Goal: Information Seeking & Learning: Check status

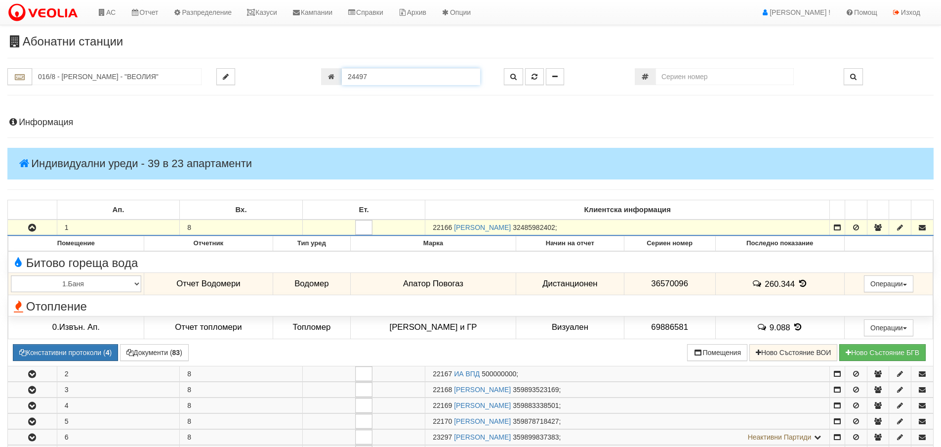
drag, startPoint x: 372, startPoint y: 76, endPoint x: 342, endPoint y: 76, distance: 30.6
click at [342, 76] on input "24497" at bounding box center [411, 76] width 138 height 17
type input "26103"
click at [535, 78] on icon "button" at bounding box center [534, 76] width 6 height 7
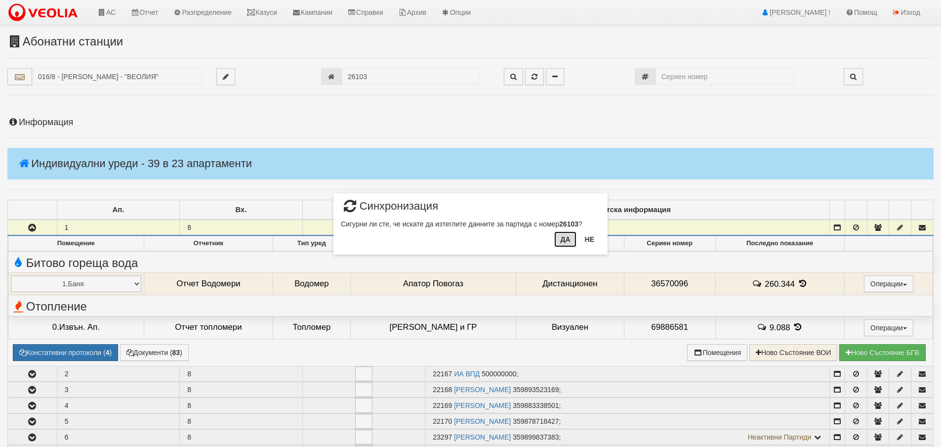
click at [565, 239] on button "Да" at bounding box center [565, 239] width 22 height 16
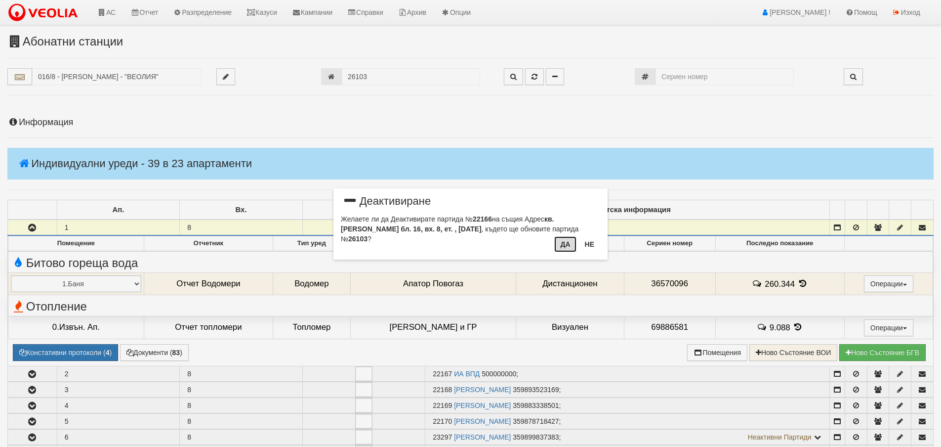
click at [566, 244] on button "Да" at bounding box center [565, 244] width 22 height 16
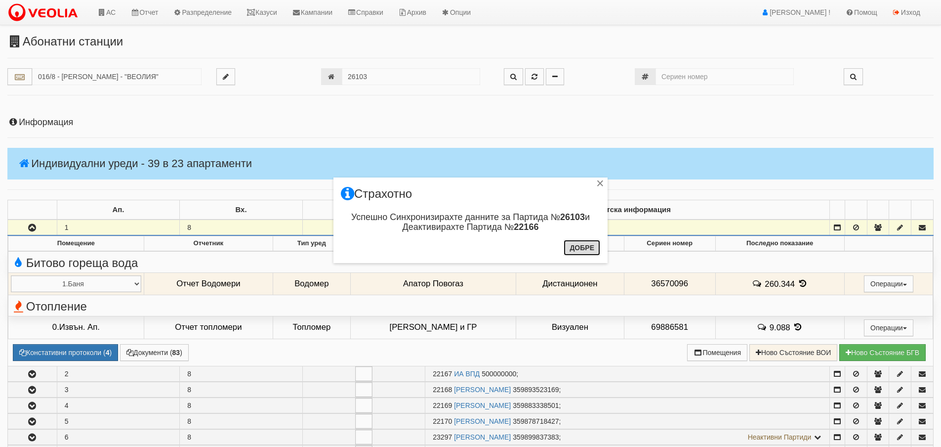
click at [571, 248] on button "Добре" at bounding box center [582, 248] width 37 height 16
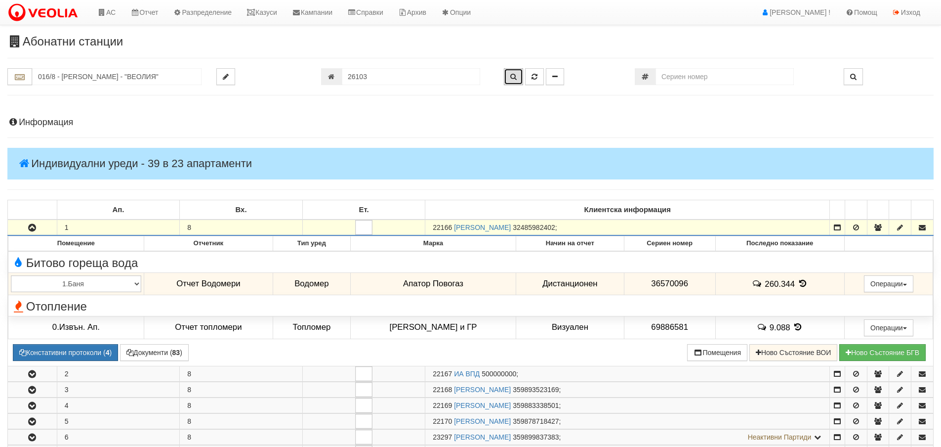
click at [516, 76] on icon "button" at bounding box center [513, 76] width 6 height 7
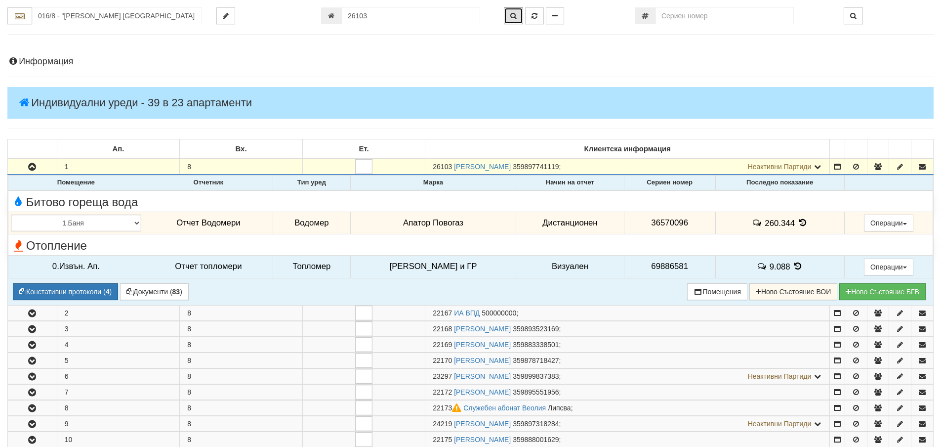
scroll to position [47, 0]
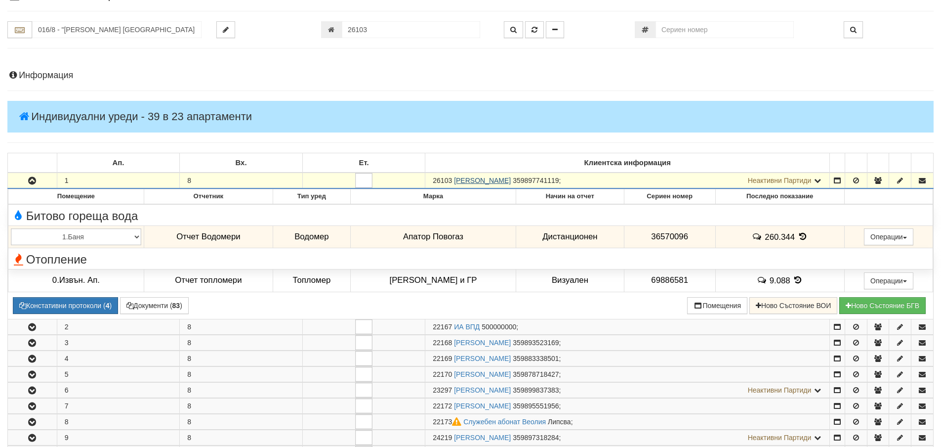
click at [509, 183] on link "МИРОСЛАВ РУМЕНОВ РАДЕВ" at bounding box center [482, 180] width 57 height 8
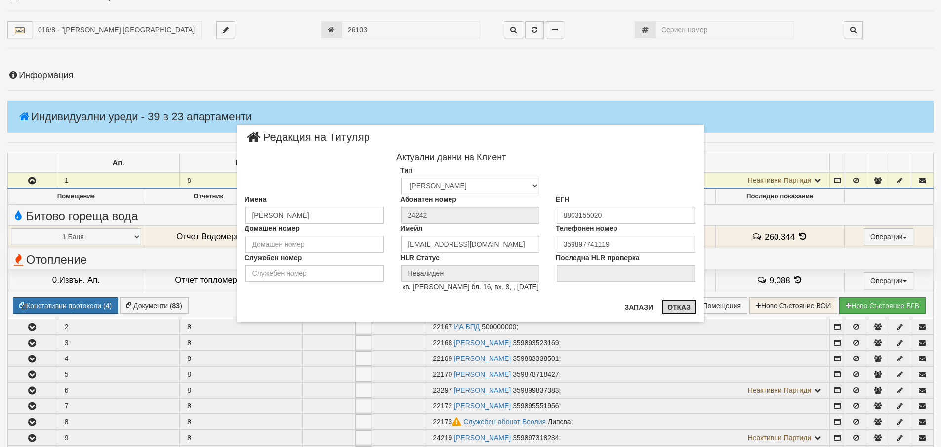
click at [684, 306] on button "Отказ" at bounding box center [678, 307] width 35 height 16
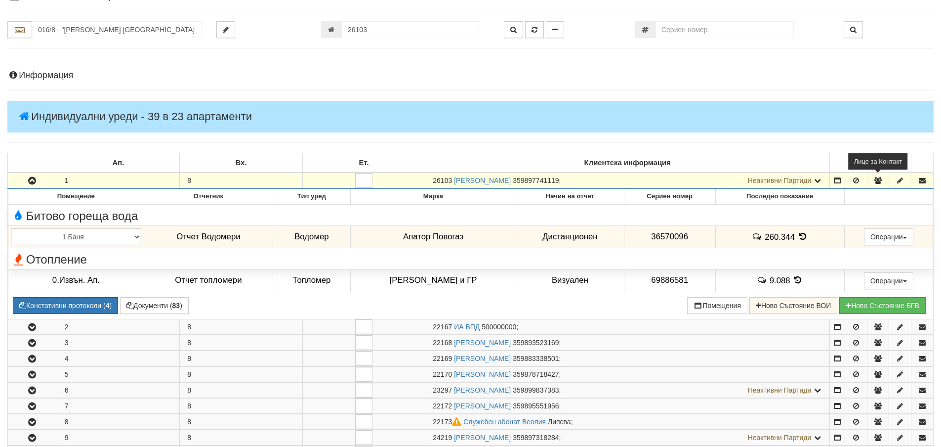
click at [878, 179] on icon "button" at bounding box center [877, 180] width 9 height 7
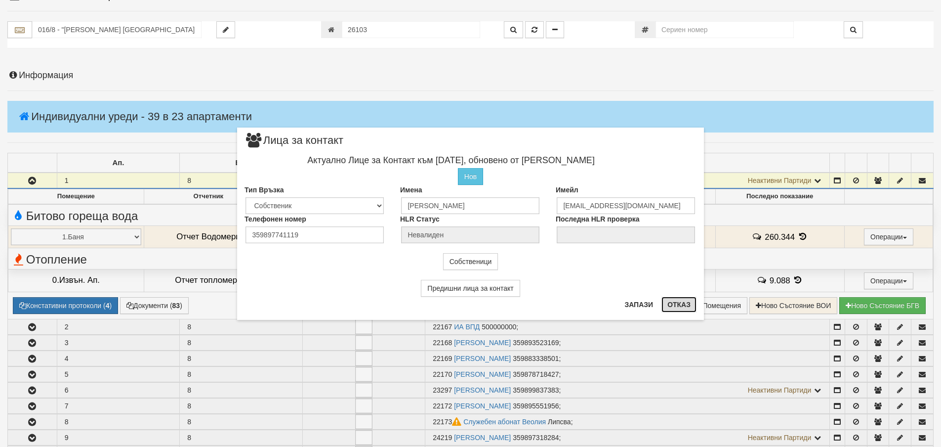
click at [679, 305] on button "Отказ" at bounding box center [678, 304] width 35 height 16
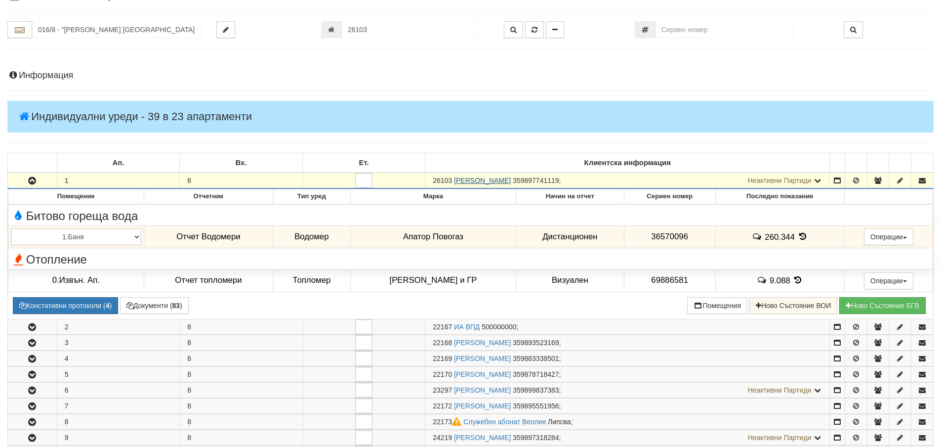
click at [511, 179] on link "МИРОСЛАВ РУМЕНОВ РАДЕВ" at bounding box center [482, 180] width 57 height 8
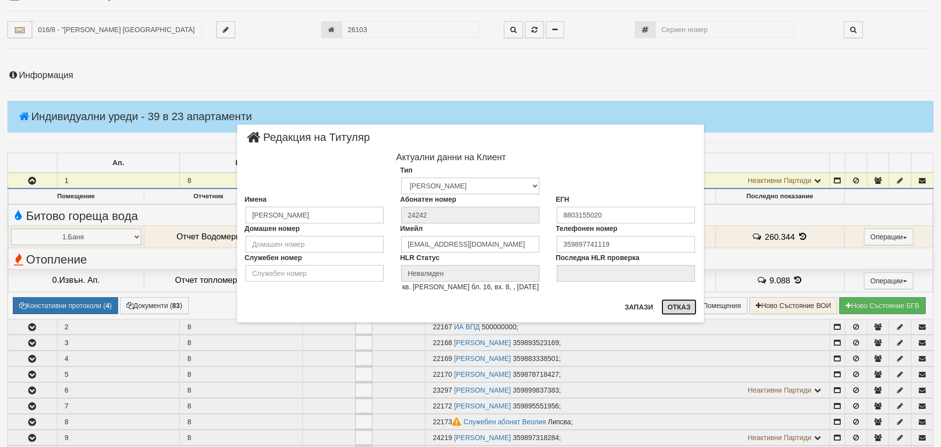
click at [681, 306] on button "Отказ" at bounding box center [678, 307] width 35 height 16
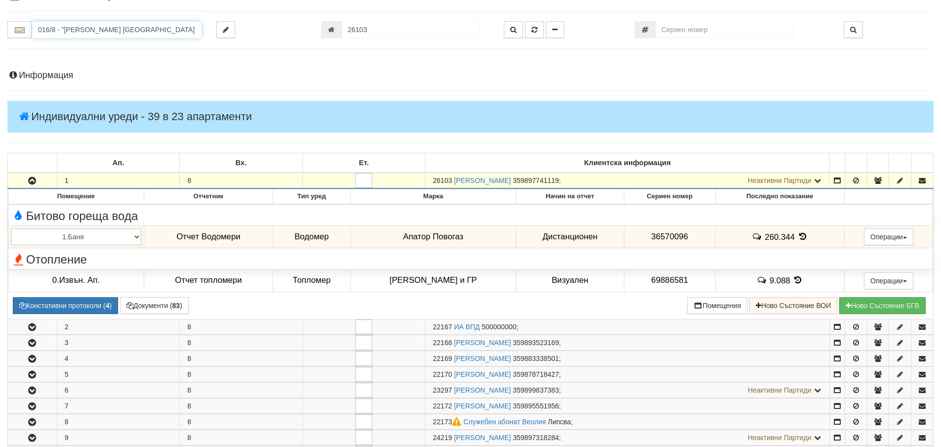
click at [39, 31] on input "016/8 - "ВЕОЛИЯ ЕНЕРДЖИ ВАРНА " ЕАД" at bounding box center [116, 29] width 169 height 17
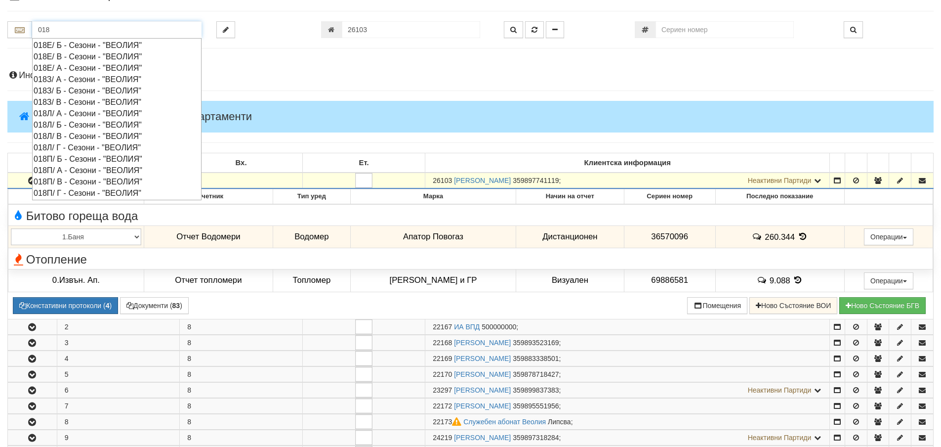
click at [62, 80] on div "018З/ А - Сезони - "ВЕОЛИЯ"" at bounding box center [117, 79] width 166 height 11
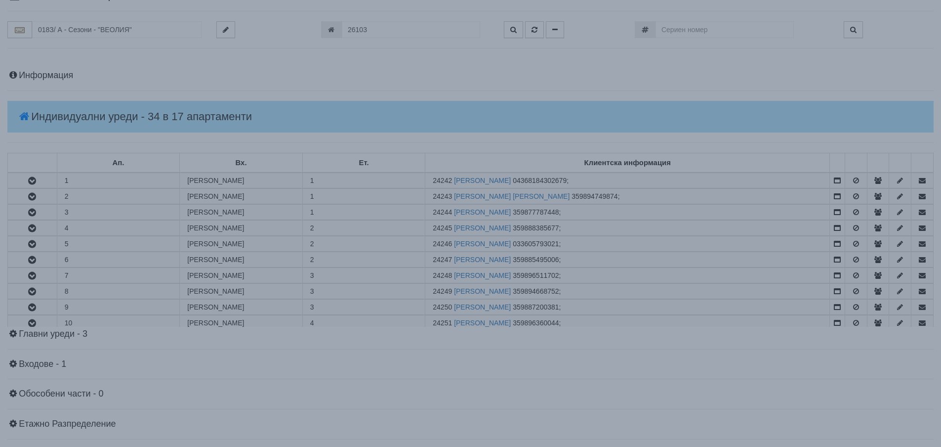
scroll to position [0, 0]
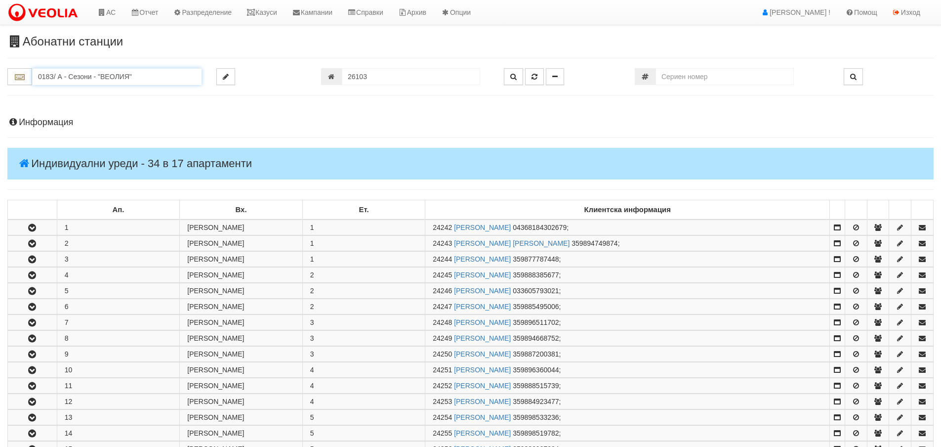
click at [56, 78] on input "018З/ А - Сезони - "ВЕОЛИЯ"" at bounding box center [116, 76] width 169 height 17
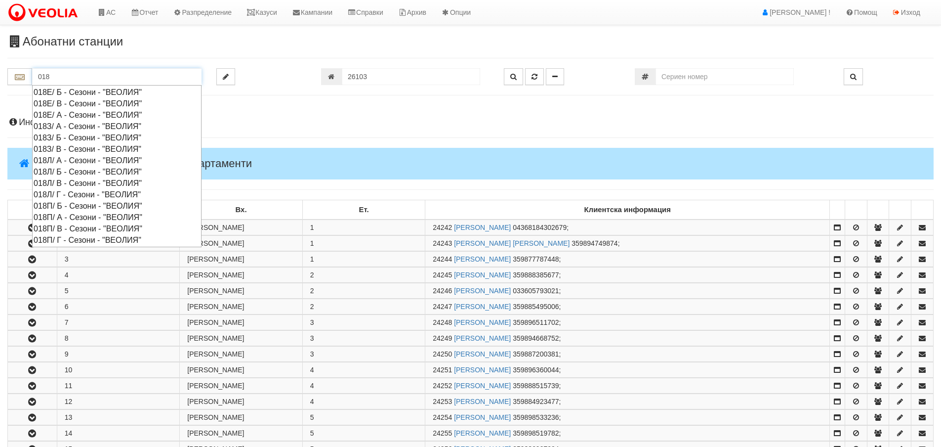
click at [56, 138] on div "018З/ Б - Сезони - "ВЕОЛИЯ"" at bounding box center [117, 137] width 166 height 11
type input "018З/ Б - Сезони - "ВЕОЛИЯ""
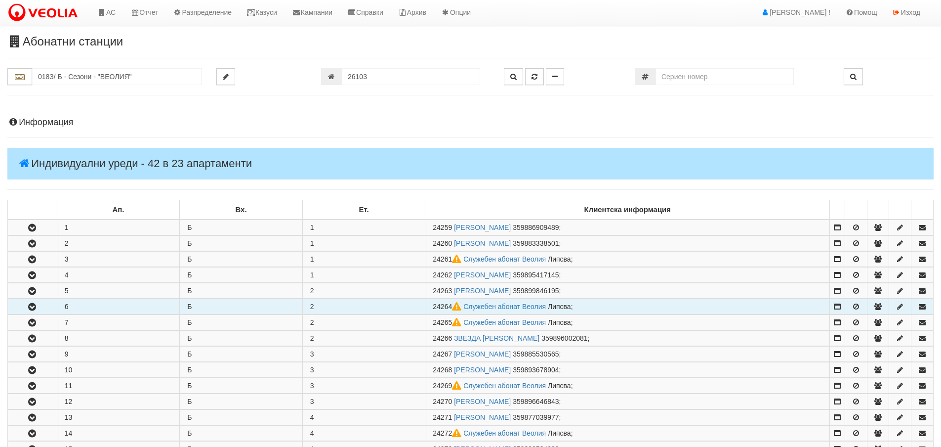
click at [32, 307] on icon "button" at bounding box center [32, 306] width 12 height 7
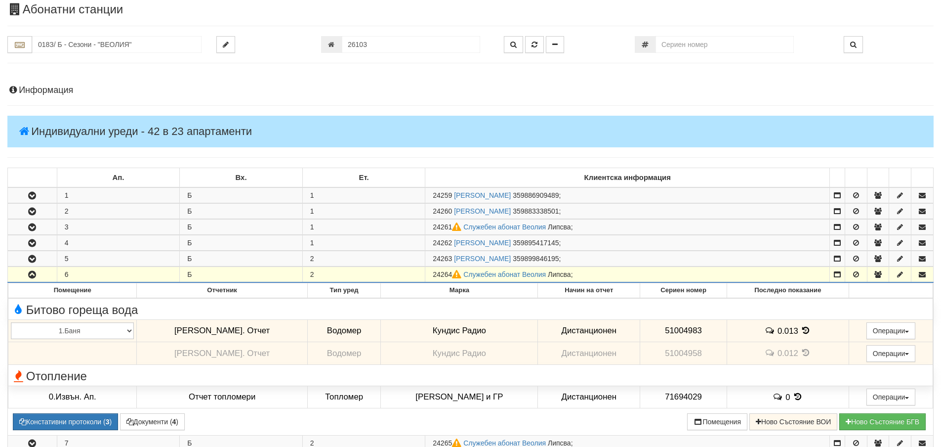
scroll to position [49, 0]
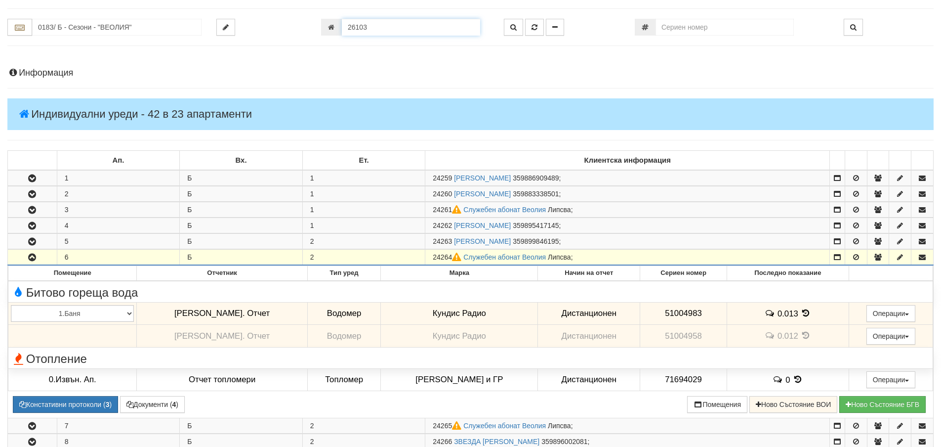
drag, startPoint x: 372, startPoint y: 26, endPoint x: 339, endPoint y: 26, distance: 33.6
click at [339, 26] on div "26103" at bounding box center [405, 27] width 168 height 17
type input "24264"
click at [531, 28] on icon "button" at bounding box center [534, 27] width 6 height 7
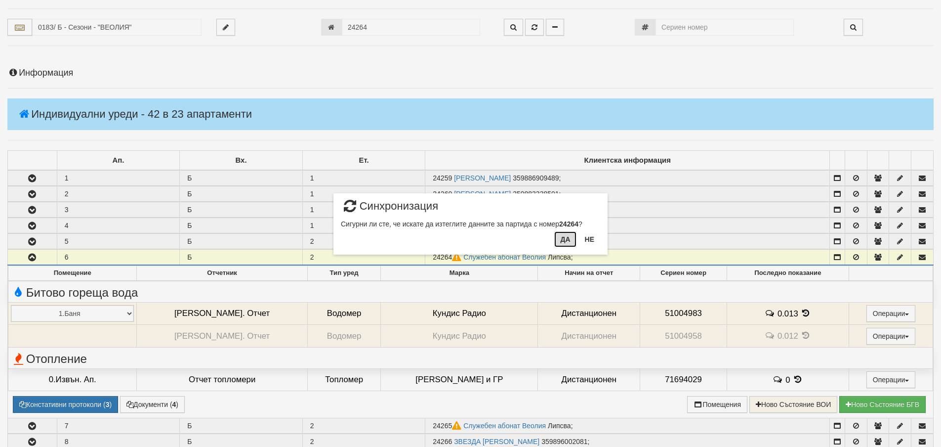
click at [563, 240] on button "Да" at bounding box center [565, 239] width 22 height 16
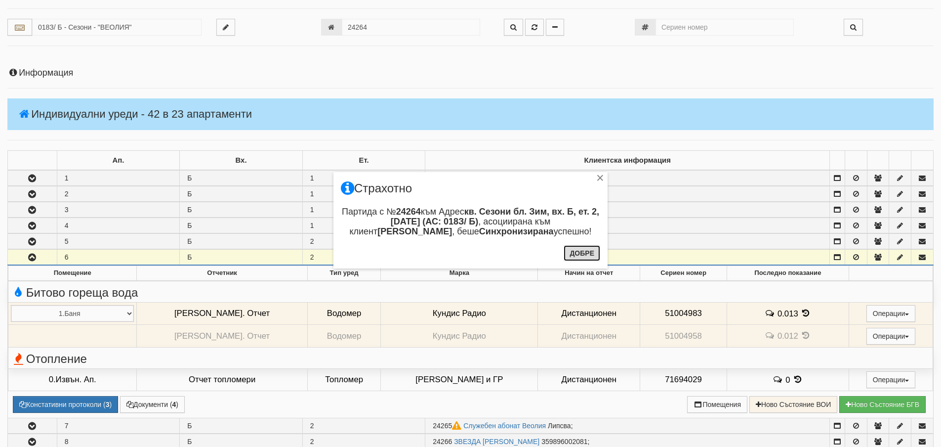
click at [581, 253] on button "Добре" at bounding box center [582, 253] width 37 height 16
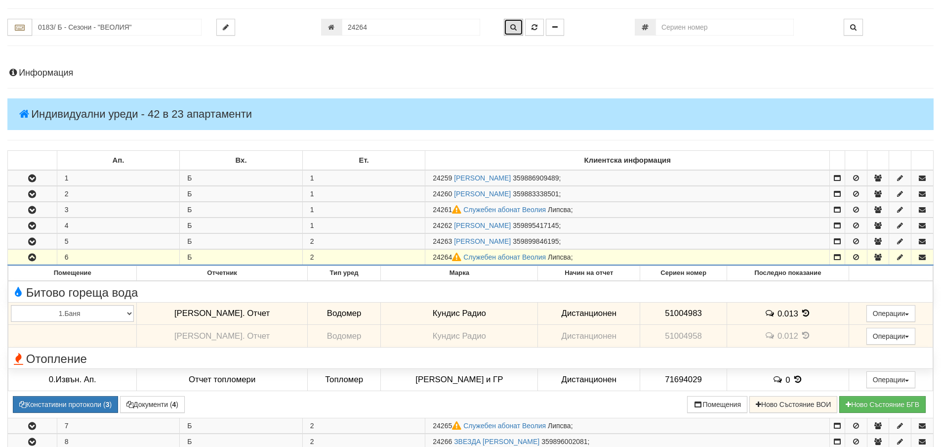
click at [513, 27] on icon "button" at bounding box center [513, 27] width 6 height 7
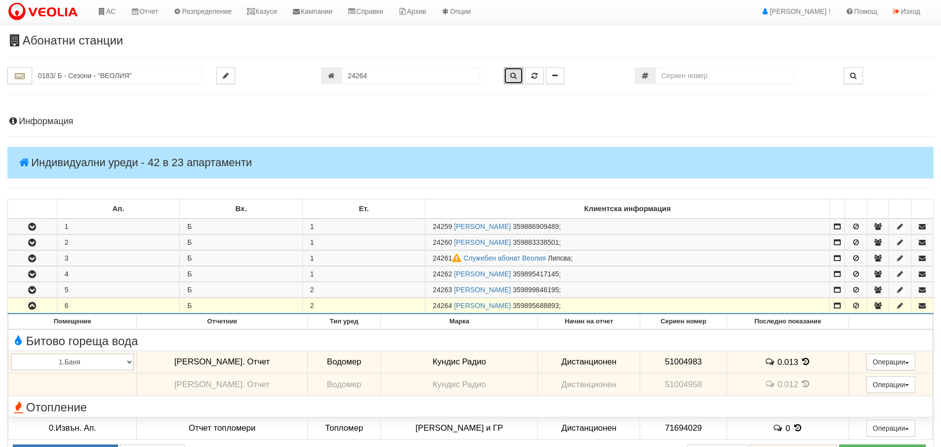
scroll to position [0, 0]
click at [82, 73] on input "018З/ Б - Сезони - "ВЕОЛИЯ"" at bounding box center [116, 76] width 169 height 17
click at [63, 88] on div "083/1 - Трошево - "ВЕОЛИЯ"" at bounding box center [117, 91] width 166 height 11
type input "083/1 - Трошево - "ВЕОЛИЯ""
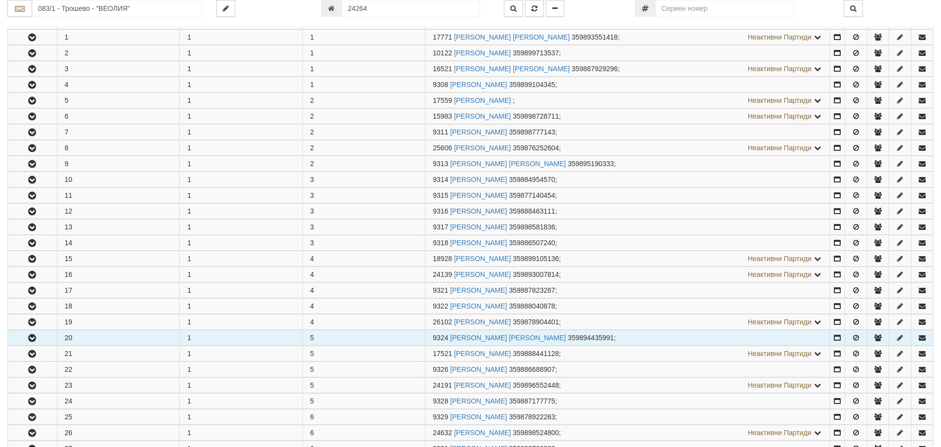
scroll to position [247, 0]
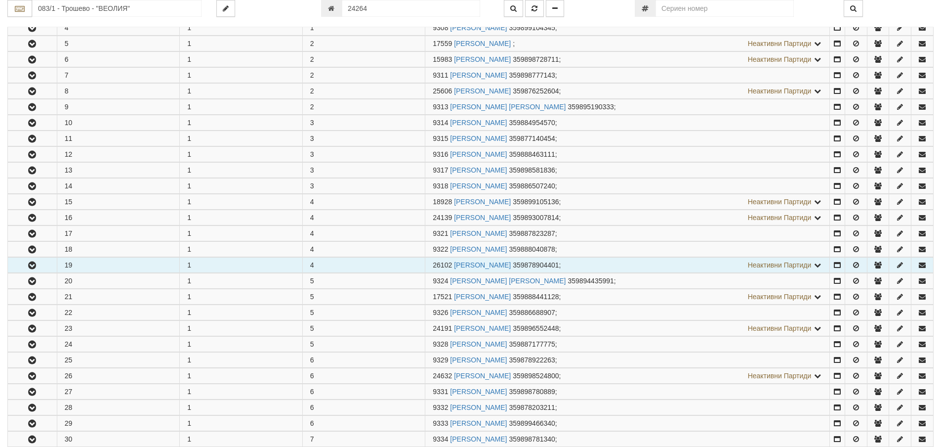
click at [31, 266] on icon "button" at bounding box center [32, 265] width 12 height 7
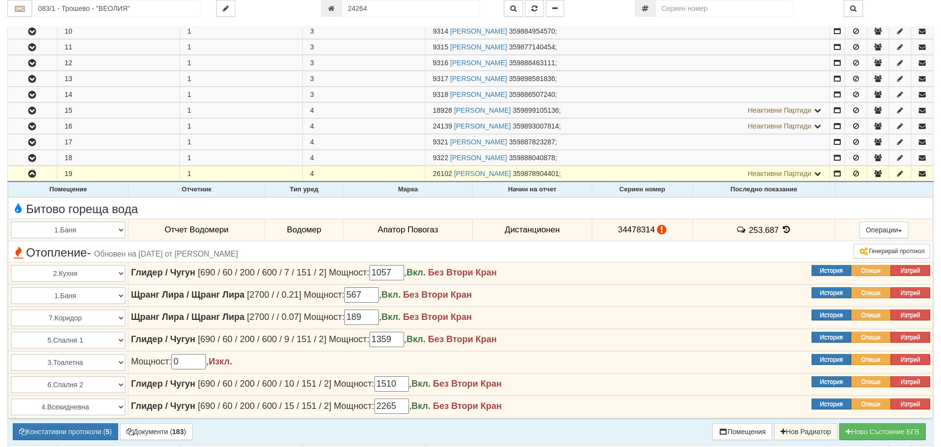
scroll to position [346, 0]
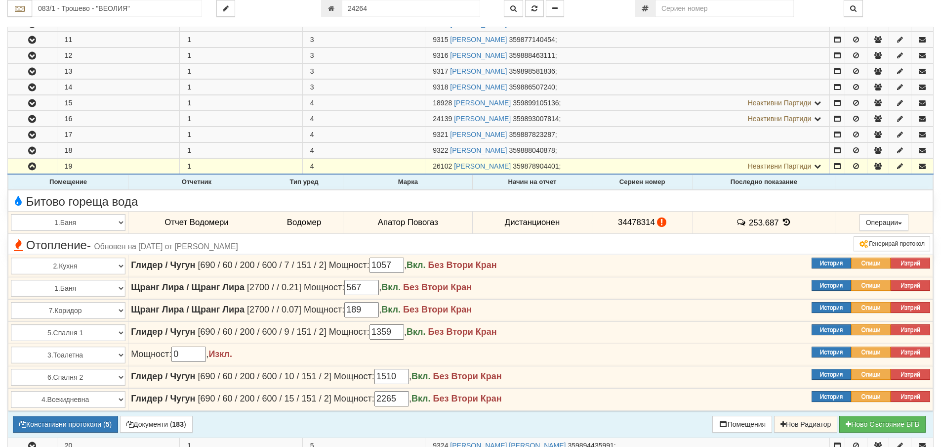
click at [782, 222] on icon at bounding box center [786, 222] width 11 height 8
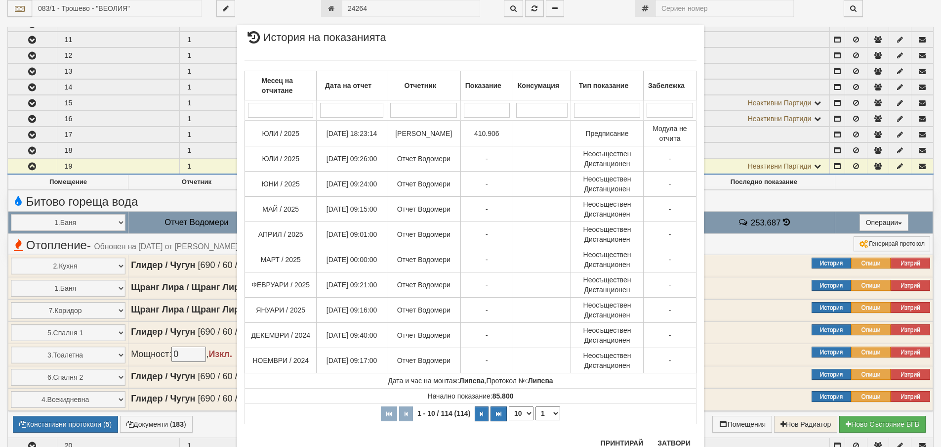
click at [523, 414] on select "10 20 30 40" at bounding box center [521, 413] width 25 height 14
select select "40"
click at [509, 420] on select "10 20 30 40" at bounding box center [521, 413] width 25 height 14
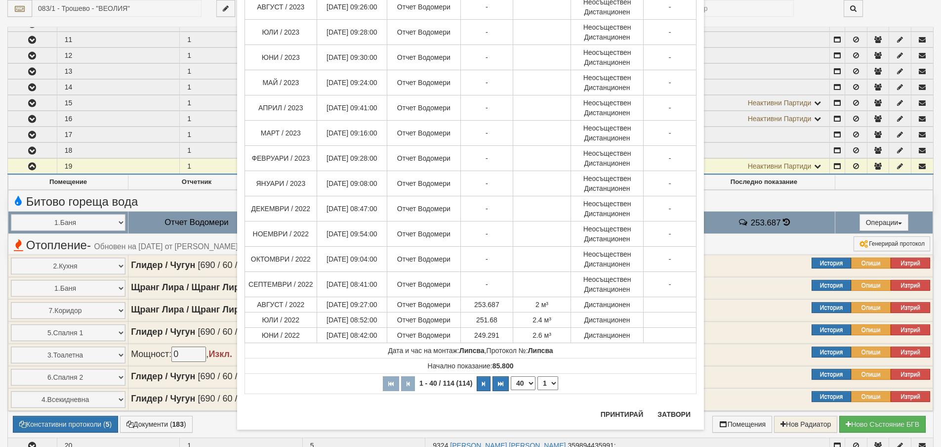
scroll to position [764, 0]
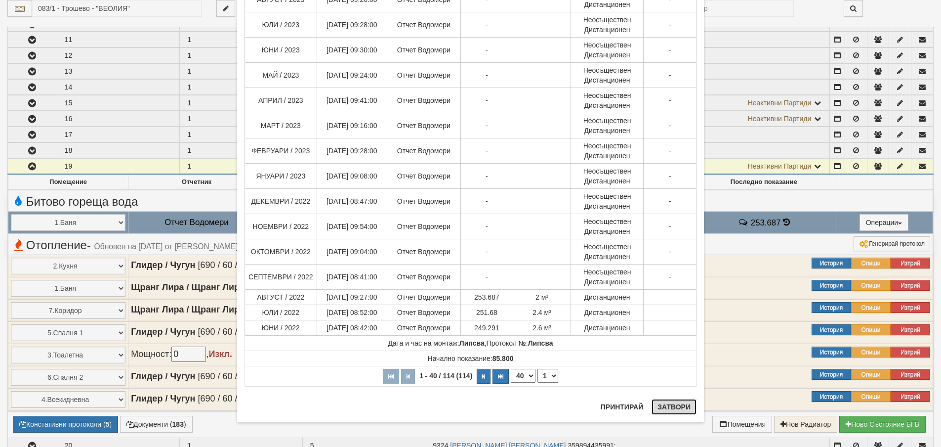
click at [676, 405] on button "Затвори" at bounding box center [674, 407] width 45 height 16
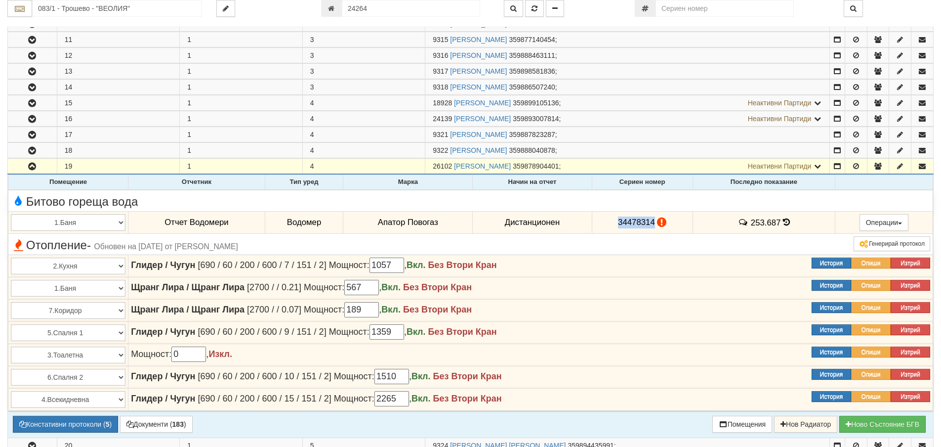
drag, startPoint x: 615, startPoint y: 221, endPoint x: 651, endPoint y: 222, distance: 35.6
click at [651, 222] on span "34478314" at bounding box center [636, 221] width 37 height 9
copy span "34478314"
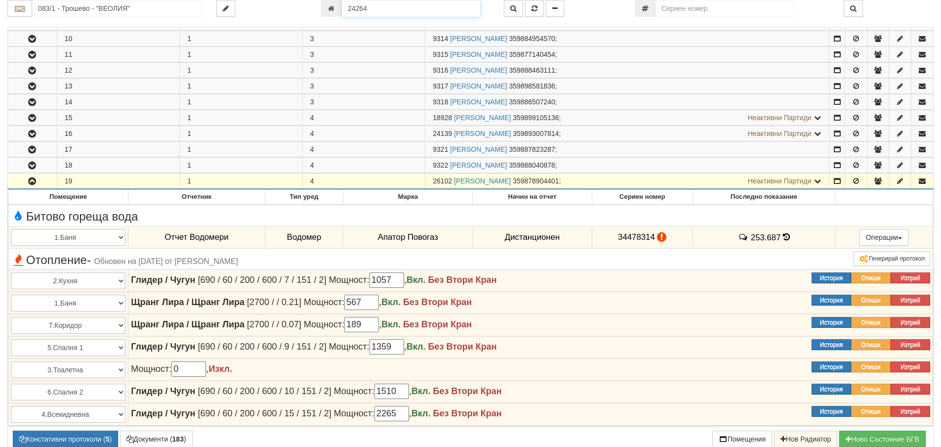
scroll to position [330, 0]
drag, startPoint x: 370, startPoint y: 5, endPoint x: 315, endPoint y: 11, distance: 56.1
click at [342, 10] on input "24264" at bounding box center [411, 8] width 138 height 17
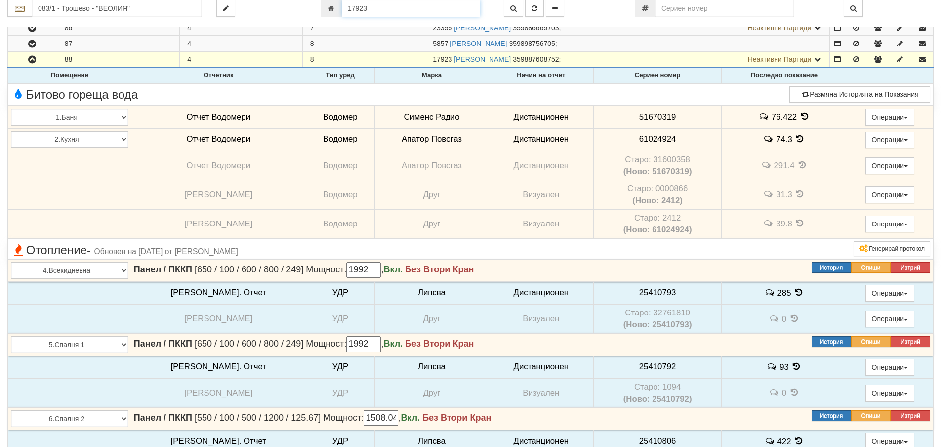
scroll to position [383, 0]
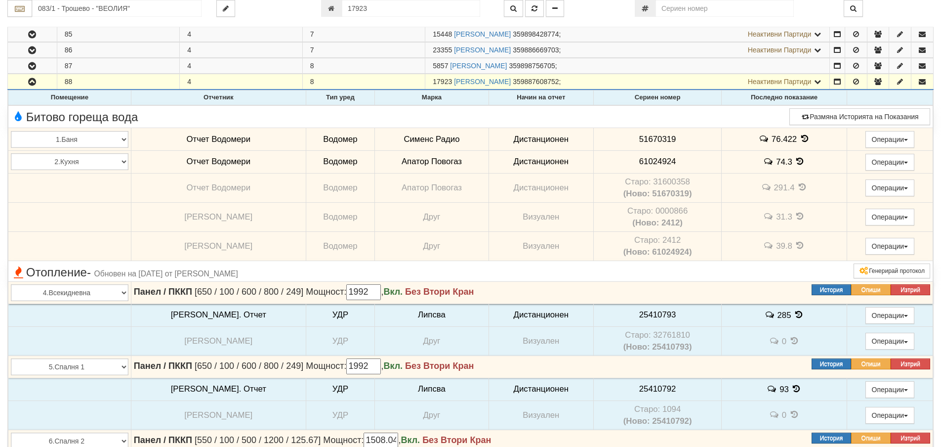
click at [799, 135] on icon at bounding box center [804, 138] width 11 height 8
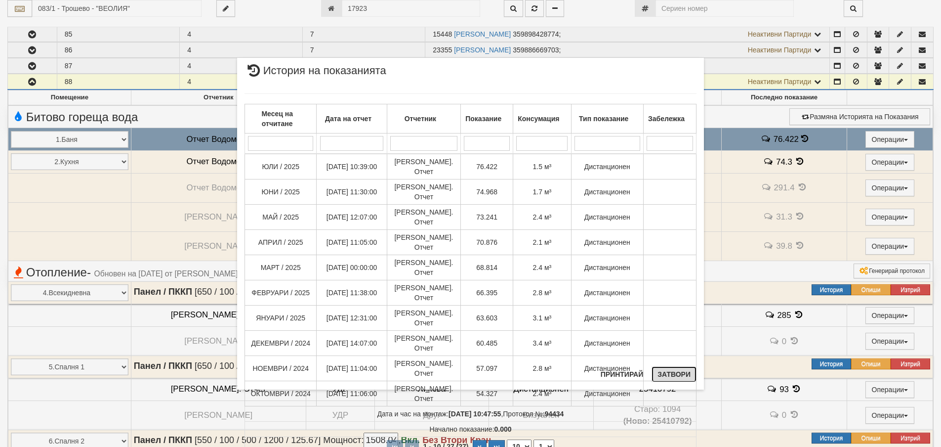
click at [675, 369] on button "Затвори" at bounding box center [674, 374] width 45 height 16
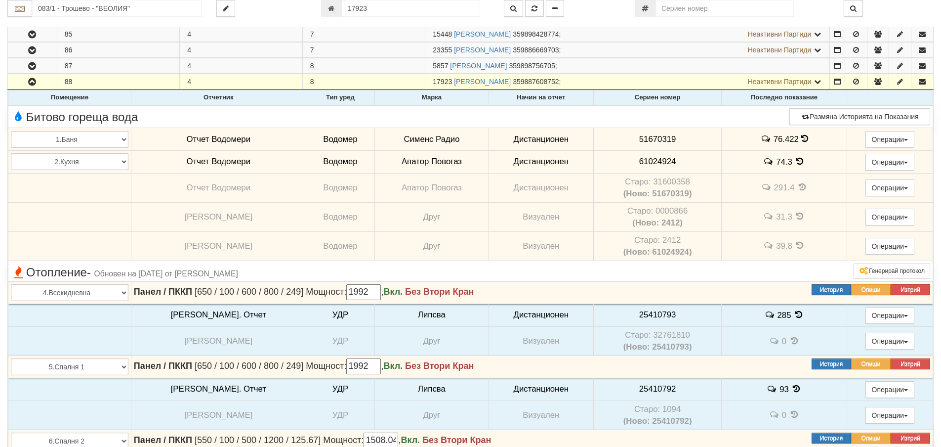
click at [795, 160] on icon at bounding box center [800, 161] width 11 height 8
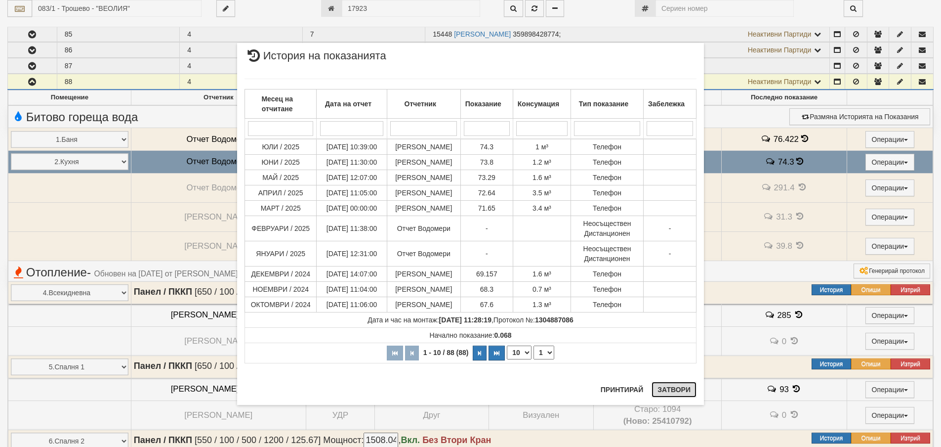
click at [679, 390] on button "Затвори" at bounding box center [674, 389] width 45 height 16
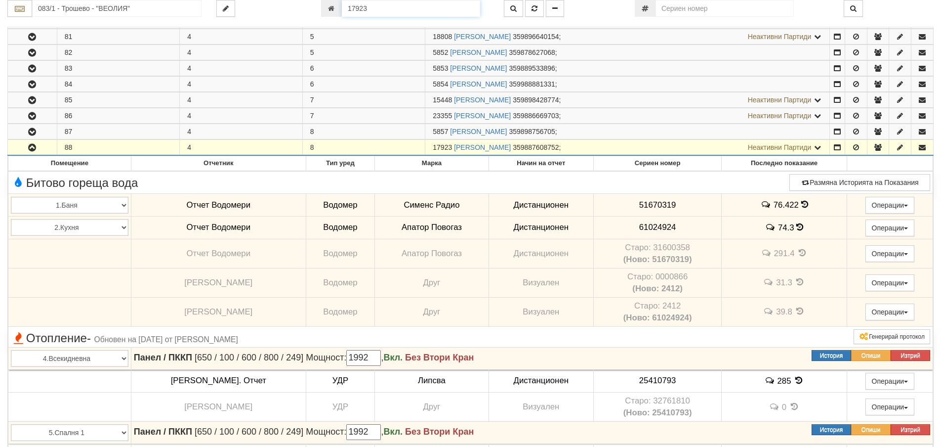
drag, startPoint x: 368, startPoint y: 4, endPoint x: 339, endPoint y: 5, distance: 29.7
click at [339, 5] on div "17923" at bounding box center [405, 8] width 168 height 17
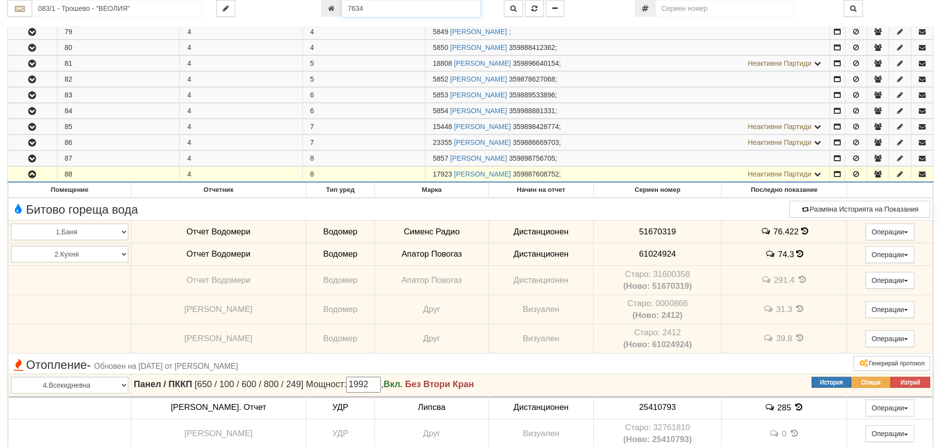
type input "7634"
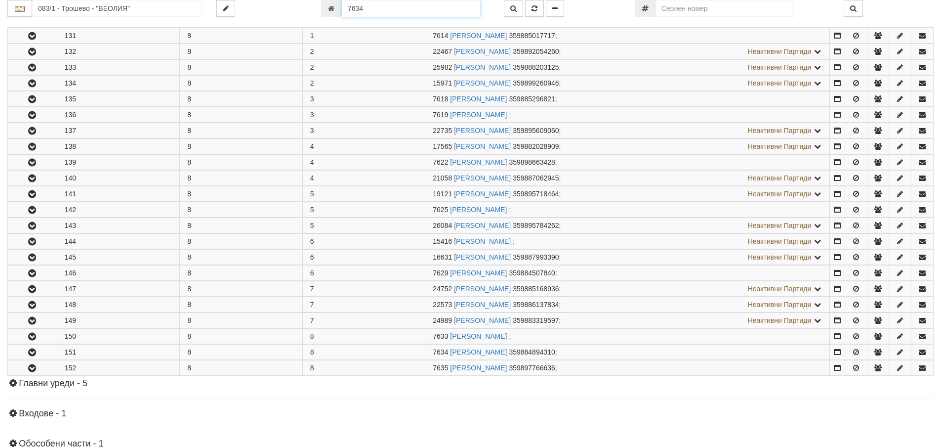
scroll to position [393, 0]
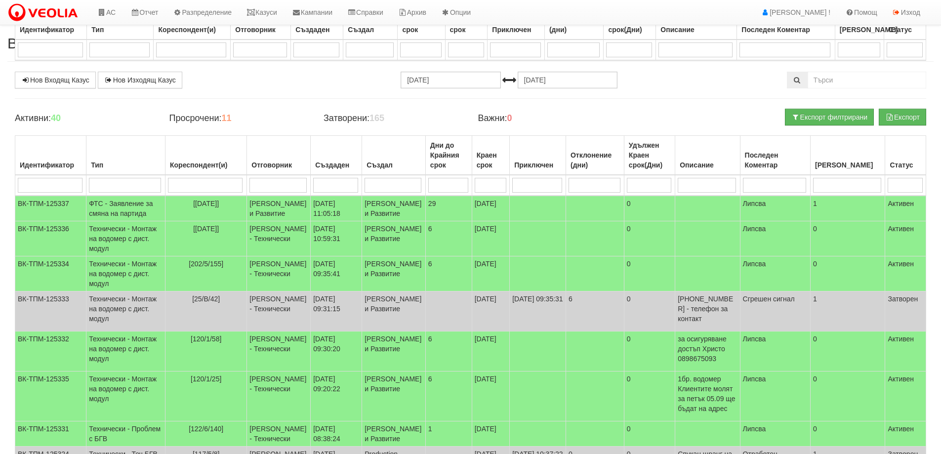
select select "40"
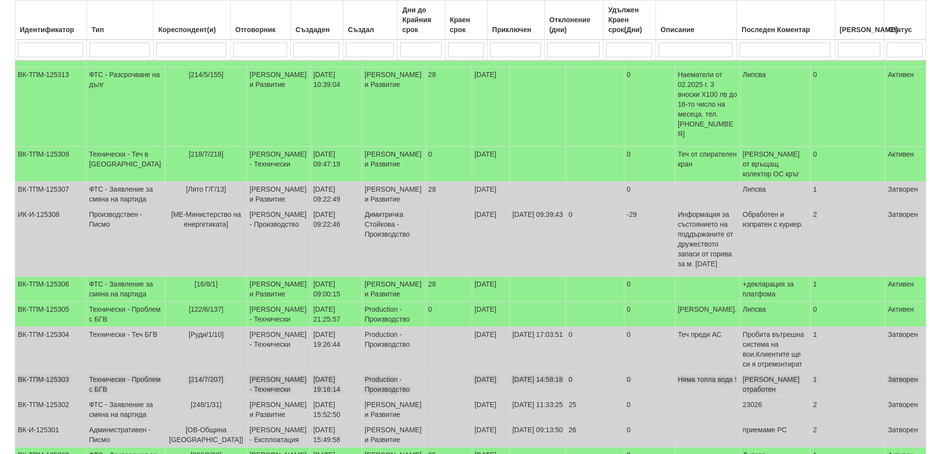
scroll to position [1168, 0]
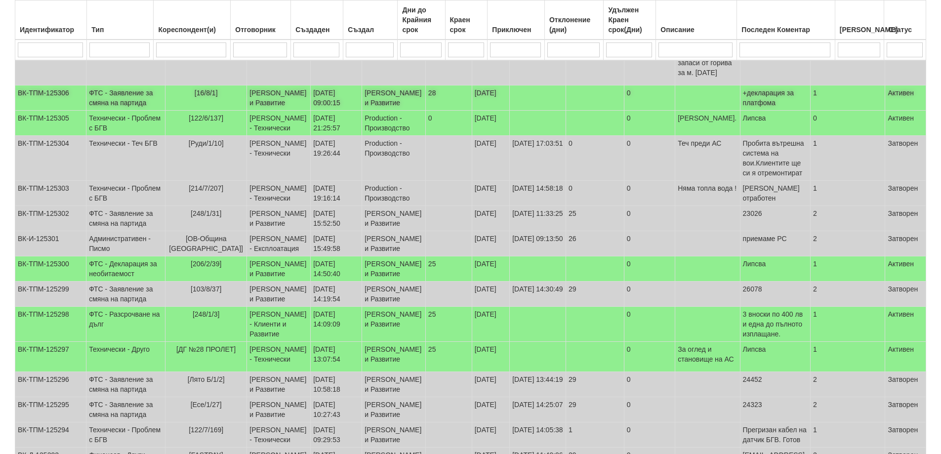
click at [109, 111] on td "ФТС - Заявление за смяна на партида" at bounding box center [125, 97] width 79 height 25
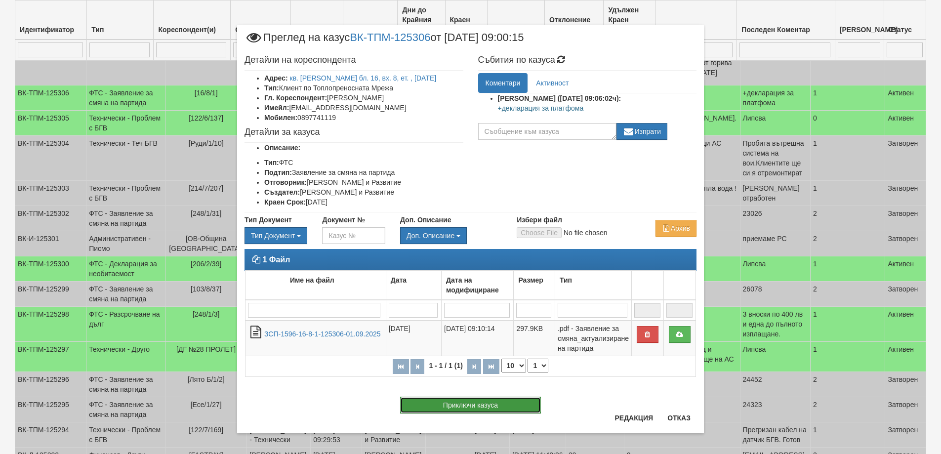
click at [495, 407] on button "Приключи казуса" at bounding box center [470, 405] width 141 height 17
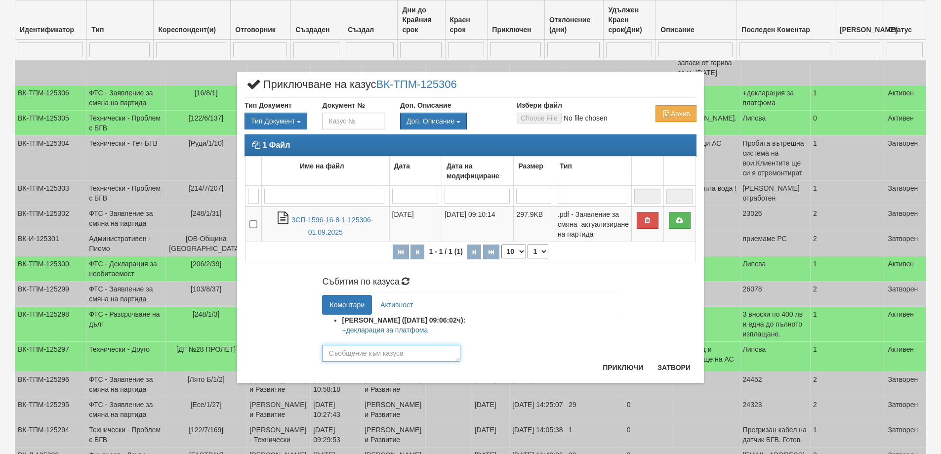
click at [376, 357] on textarea at bounding box center [391, 353] width 138 height 17
type textarea "26103"
click at [625, 366] on button "Приключи" at bounding box center [623, 368] width 52 height 16
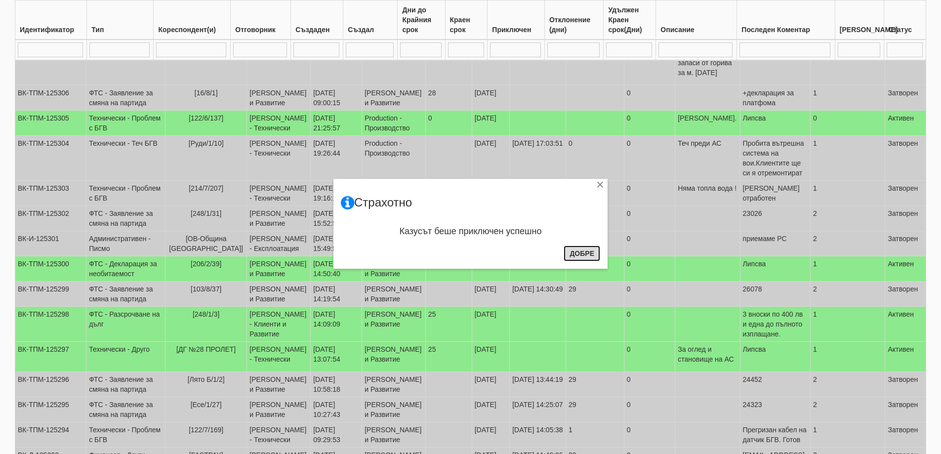
click at [579, 257] on button "Добре" at bounding box center [582, 253] width 37 height 16
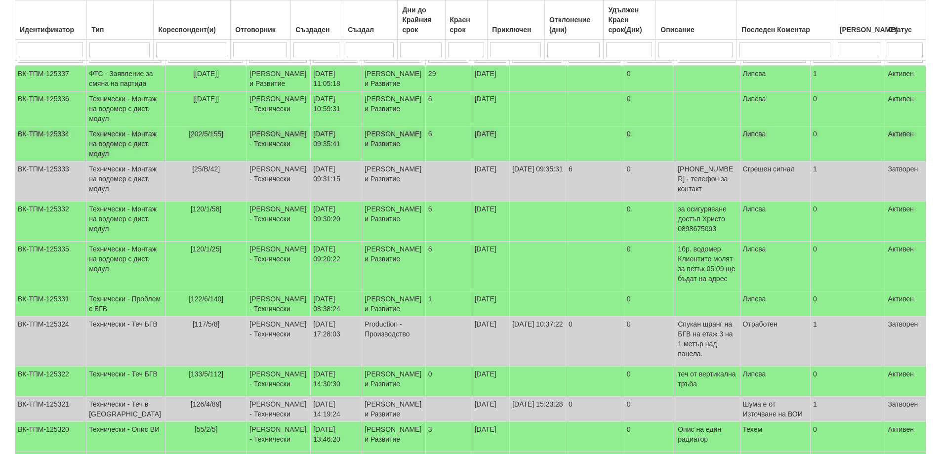
scroll to position [0, 0]
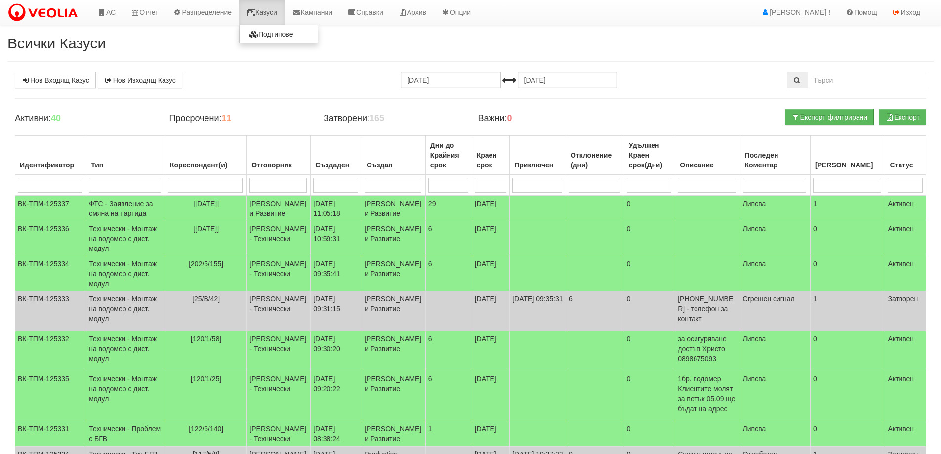
click at [268, 12] on link "Казуси" at bounding box center [261, 12] width 45 height 25
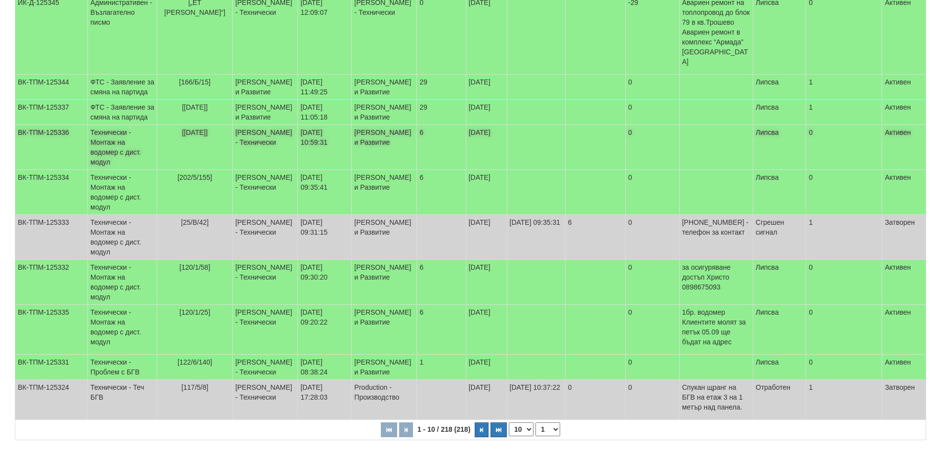
scroll to position [247, 0]
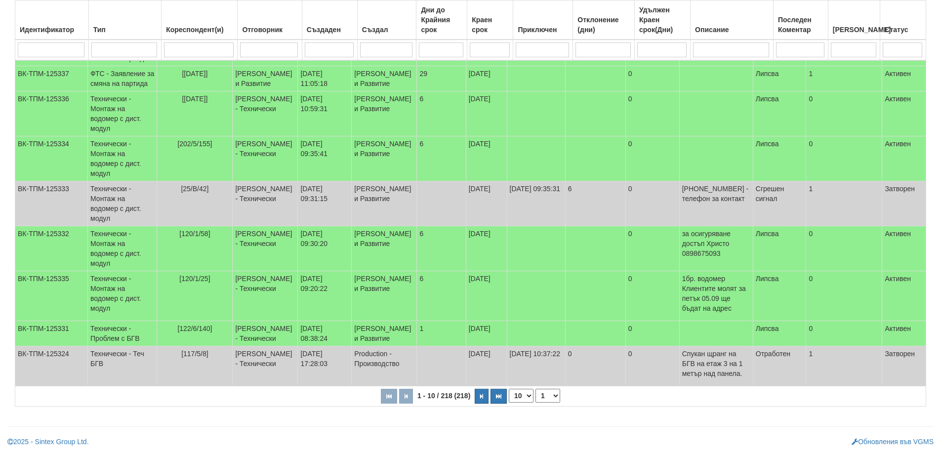
click at [528, 403] on select "10 20 30 40" at bounding box center [521, 396] width 25 height 14
select select "40"
click at [511, 403] on select "10 20 30 40" at bounding box center [521, 396] width 25 height 14
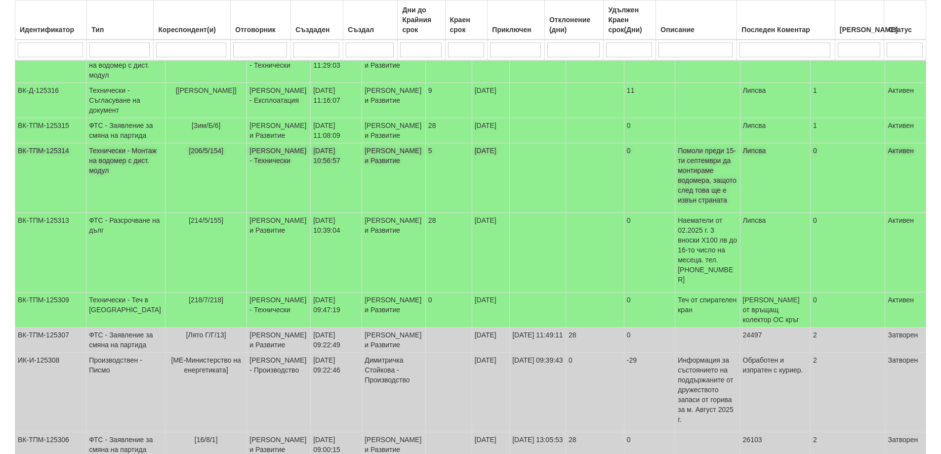
scroll to position [938, 0]
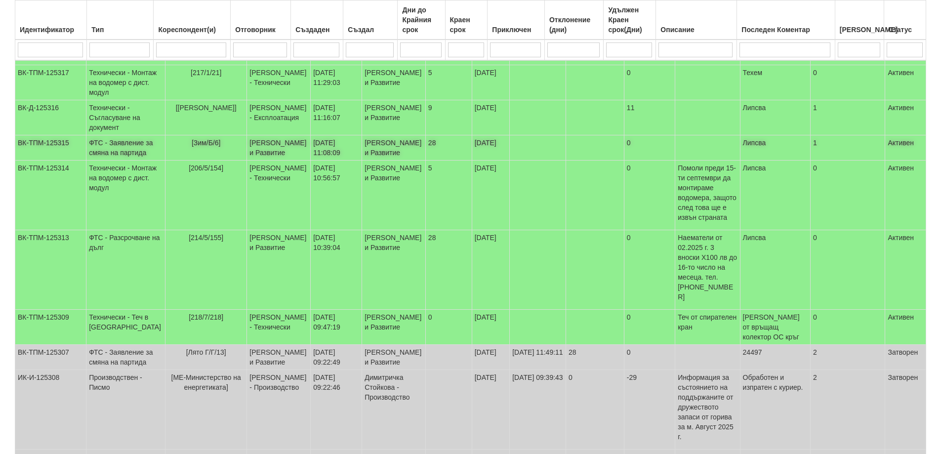
click at [103, 161] on td "ФТС - Заявление за смяна на партида" at bounding box center [125, 147] width 79 height 25
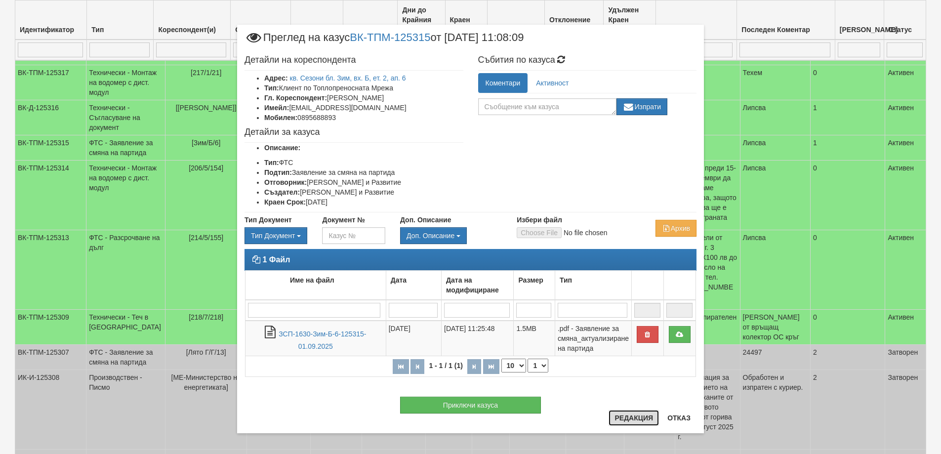
click at [634, 413] on button "Редакция" at bounding box center [634, 418] width 50 height 16
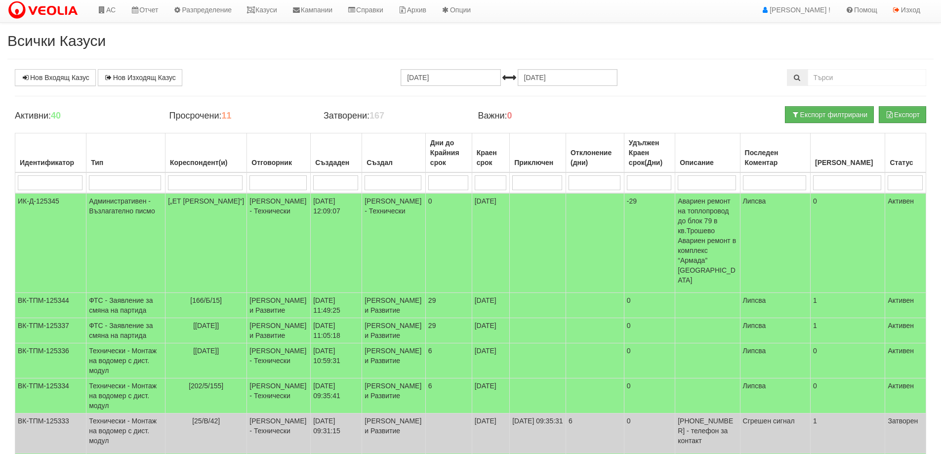
scroll to position [0, 0]
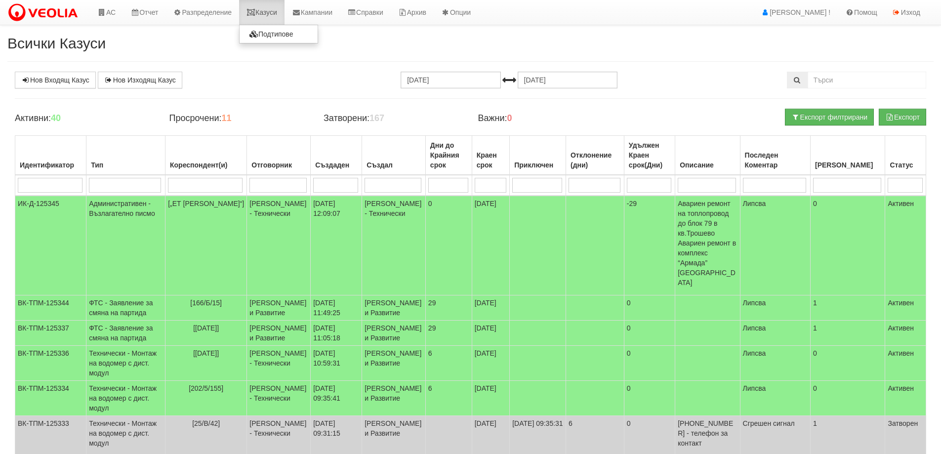
click at [267, 13] on link "Казуси" at bounding box center [261, 12] width 45 height 25
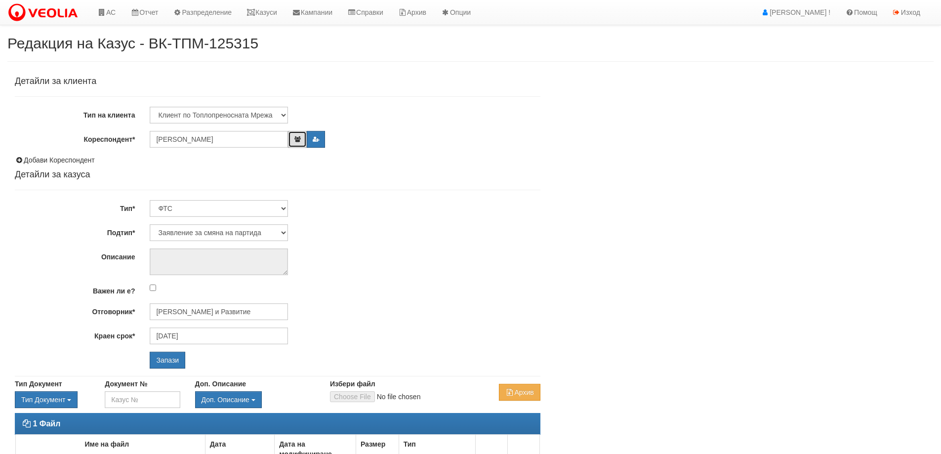
click at [297, 139] on icon "button" at bounding box center [296, 139] width 7 height 6
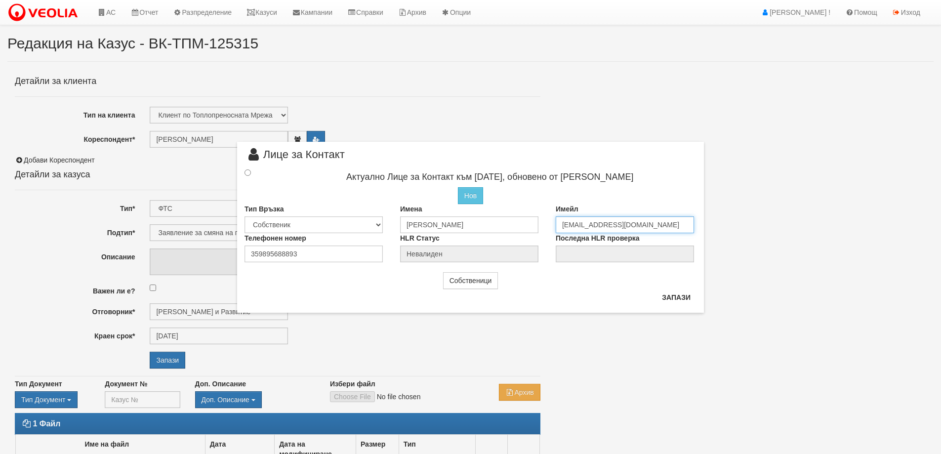
click at [578, 224] on input "[EMAIL_ADDRESS][DOMAIN_NAME]" at bounding box center [625, 224] width 138 height 17
type input "alkani_et@abv.bg"
click at [246, 171] on input "radio" at bounding box center [248, 172] width 6 height 6
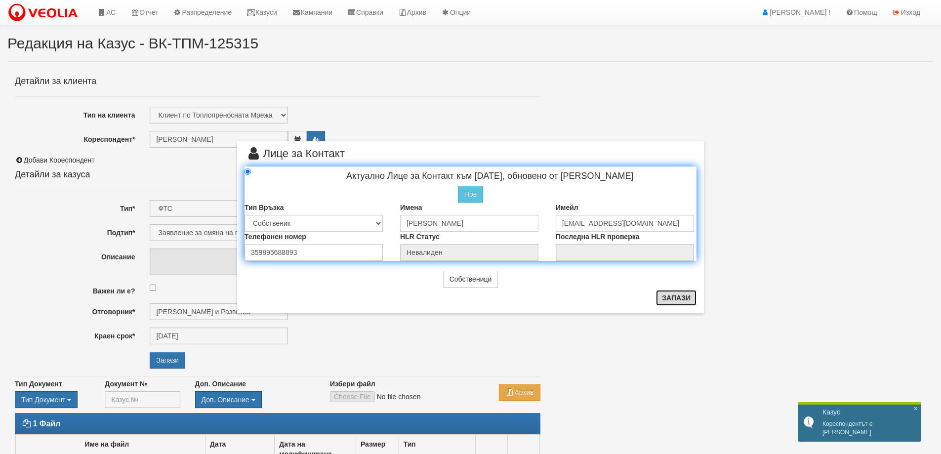
click at [675, 297] on button "Запази" at bounding box center [676, 298] width 41 height 16
radio input "true"
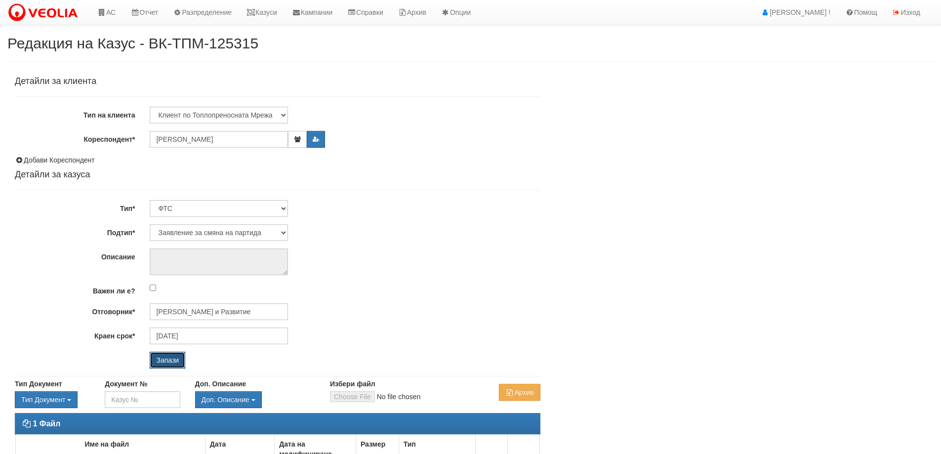
click at [166, 358] on input "Запази" at bounding box center [168, 360] width 36 height 17
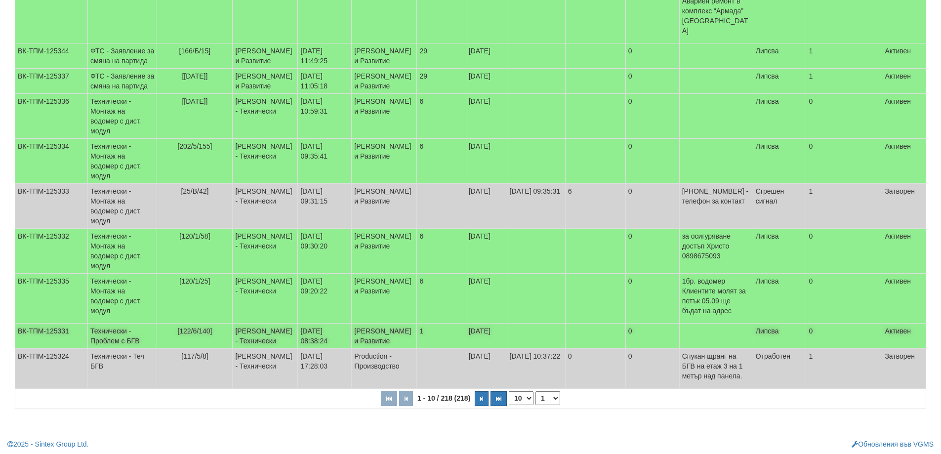
scroll to position [254, 0]
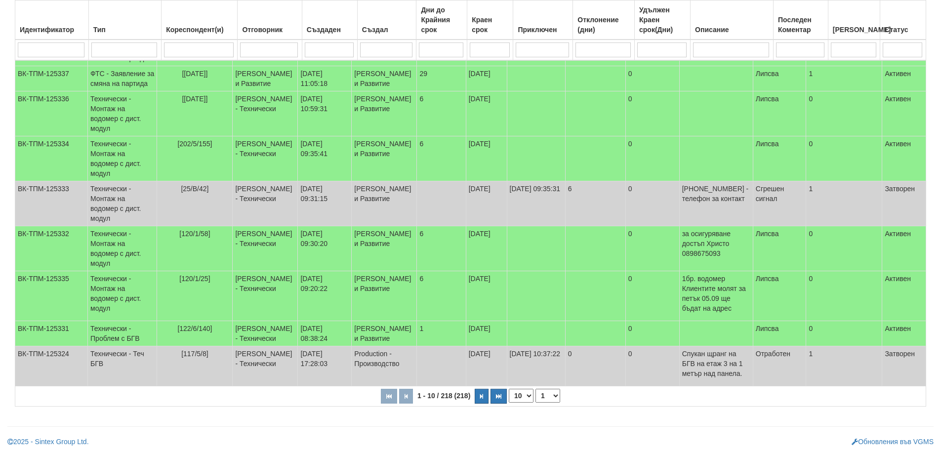
click at [528, 395] on select "10 20 30 40" at bounding box center [521, 396] width 25 height 14
select select "40"
click at [511, 403] on select "10 20 30 40" at bounding box center [521, 396] width 25 height 14
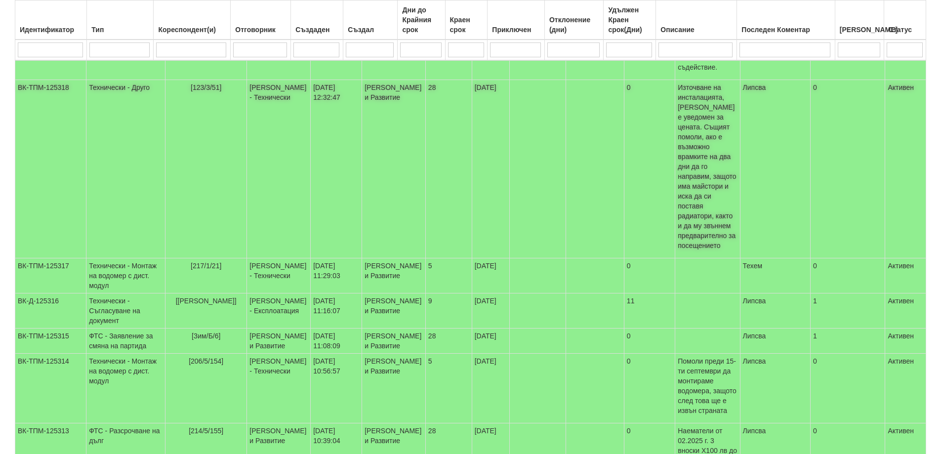
scroll to position [798, 0]
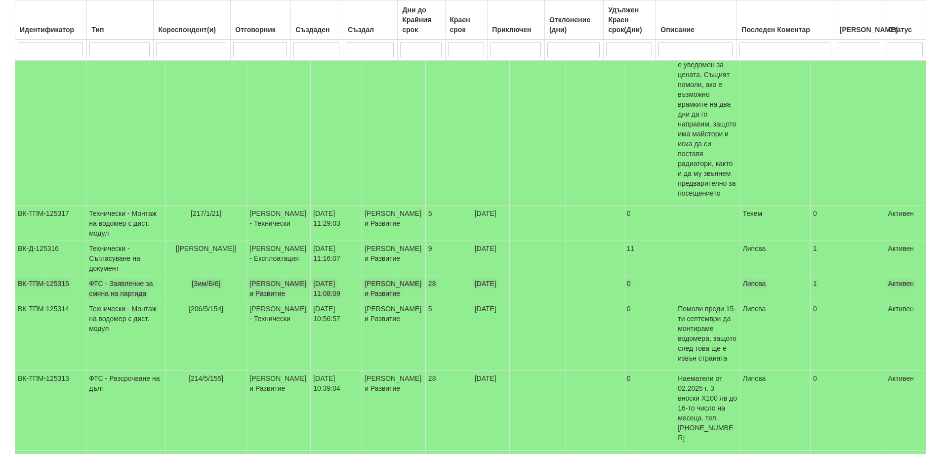
click at [123, 301] on td "ФТС - Заявление за смяна на партида" at bounding box center [125, 288] width 79 height 25
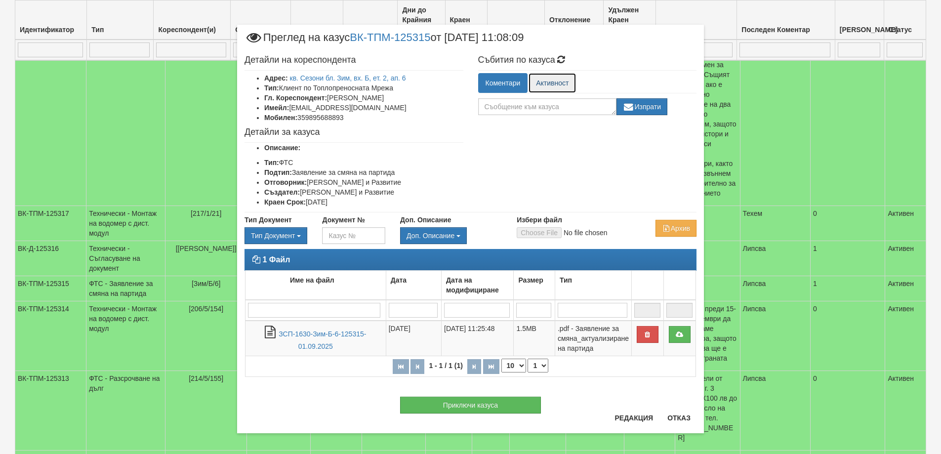
click at [552, 82] on link "Активност" at bounding box center [552, 83] width 47 height 20
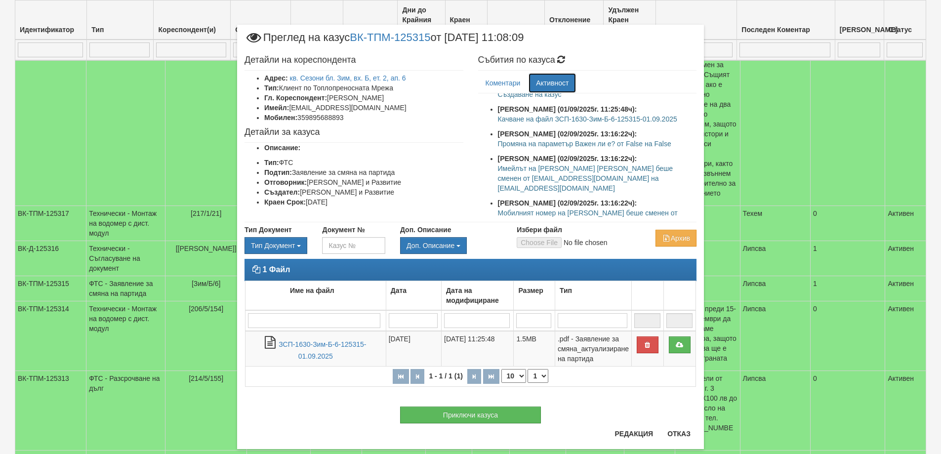
scroll to position [20, 0]
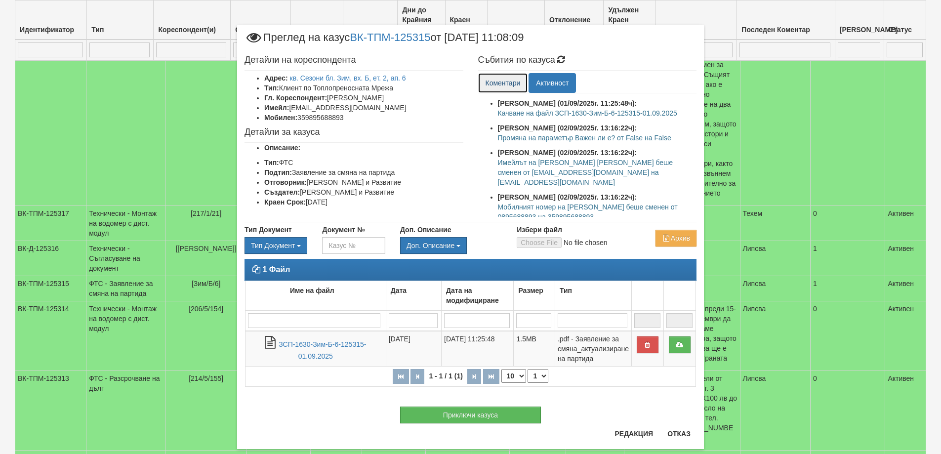
click at [500, 85] on link "Коментари" at bounding box center [503, 83] width 50 height 20
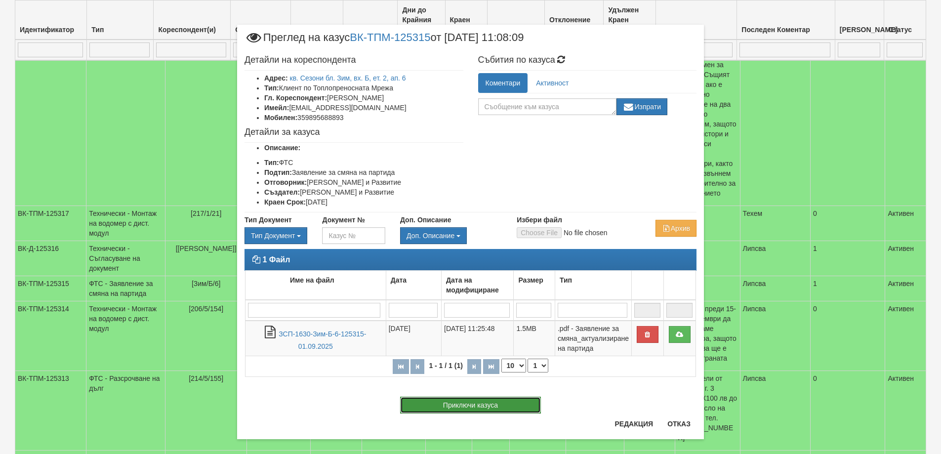
click at [462, 404] on button "Приключи казуса" at bounding box center [470, 405] width 141 height 17
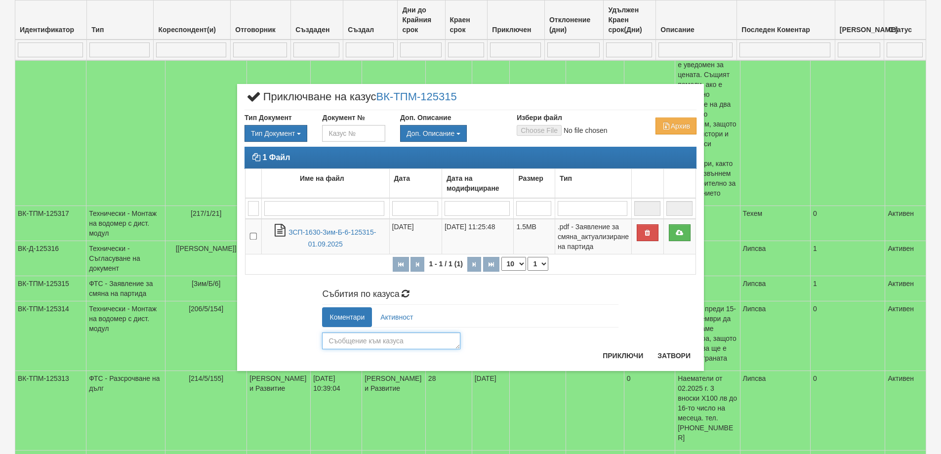
click at [366, 343] on textarea at bounding box center [391, 340] width 138 height 17
type textarea "24264"
click at [622, 356] on button "Приключи" at bounding box center [623, 356] width 52 height 16
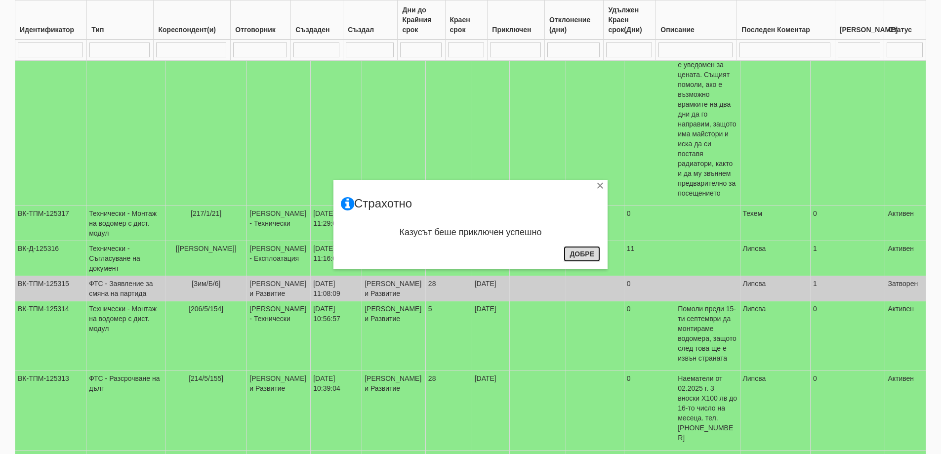
click at [583, 256] on button "Добре" at bounding box center [582, 254] width 37 height 16
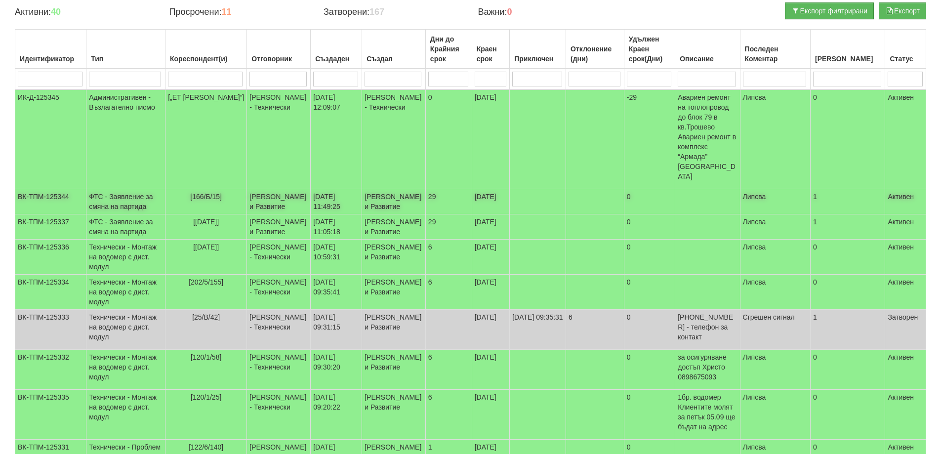
scroll to position [0, 0]
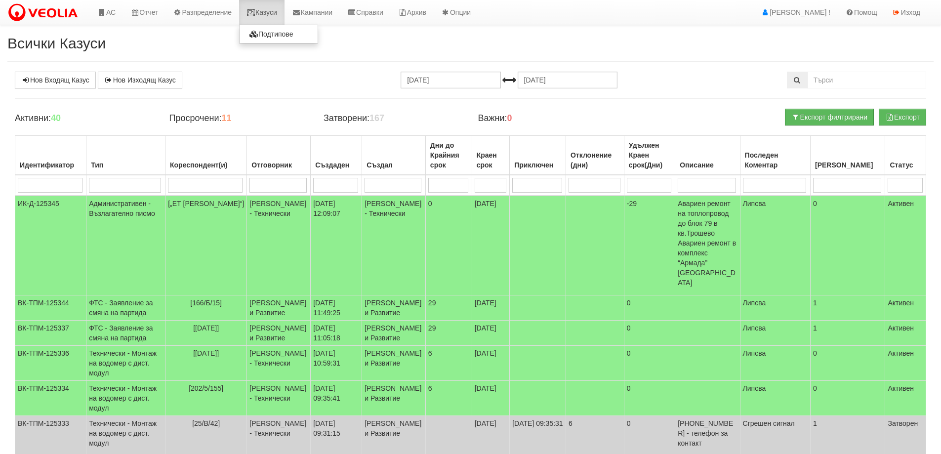
click at [275, 12] on link "Казуси" at bounding box center [261, 12] width 45 height 25
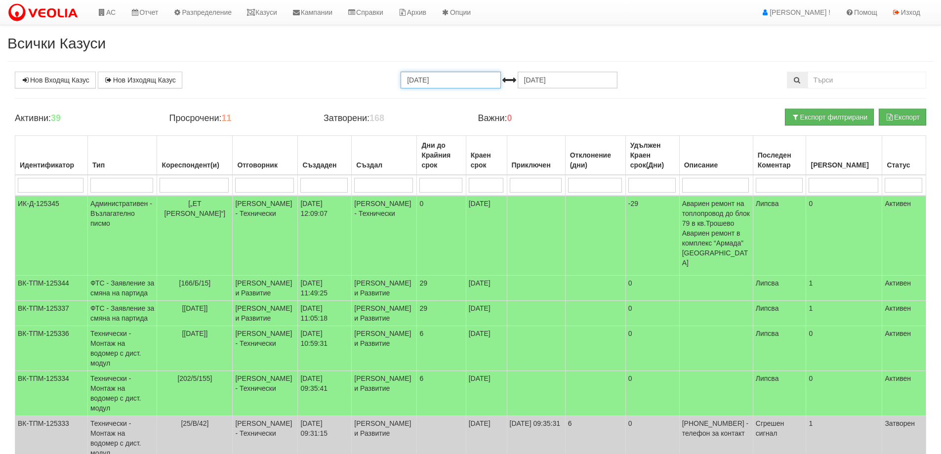
click at [424, 81] on input "[DATE]" at bounding box center [451, 80] width 100 height 17
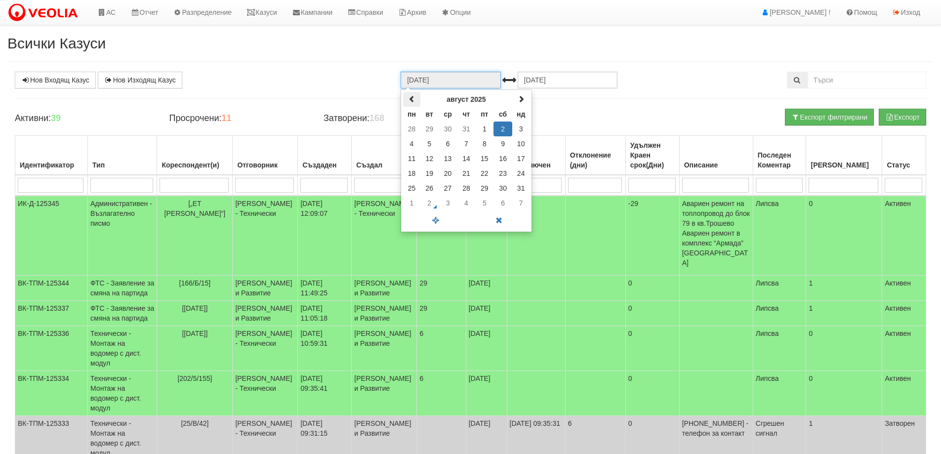
click at [413, 97] on span at bounding box center [411, 98] width 7 height 7
click at [430, 128] on td "1" at bounding box center [429, 129] width 18 height 15
type input "01.07.2025"
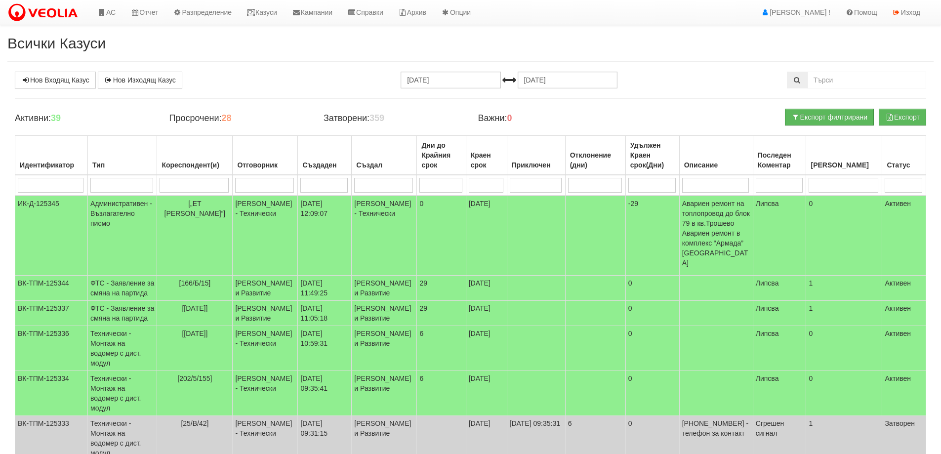
click at [104, 180] on input "search" at bounding box center [121, 185] width 63 height 15
type input "партида"
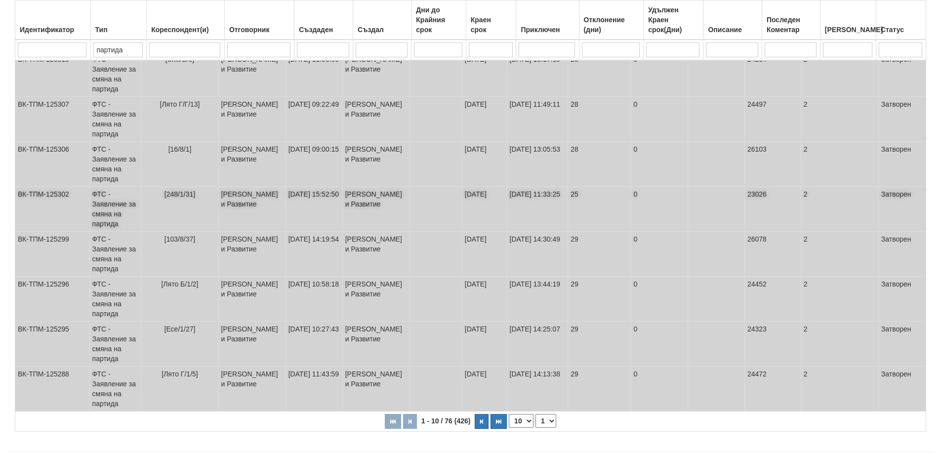
scroll to position [259, 0]
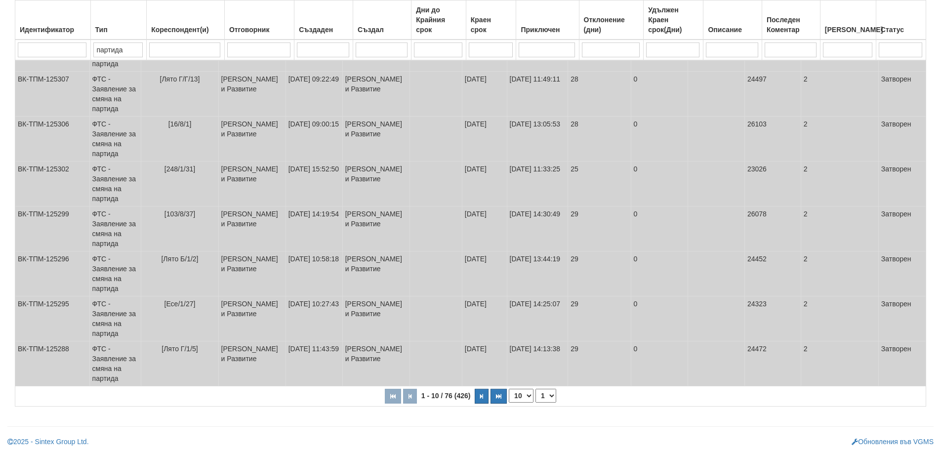
type input "партида"
click at [528, 396] on select "10 20 30 40" at bounding box center [521, 396] width 25 height 14
select select "40"
click at [509, 403] on select "10 20 30 40" at bounding box center [521, 396] width 25 height 14
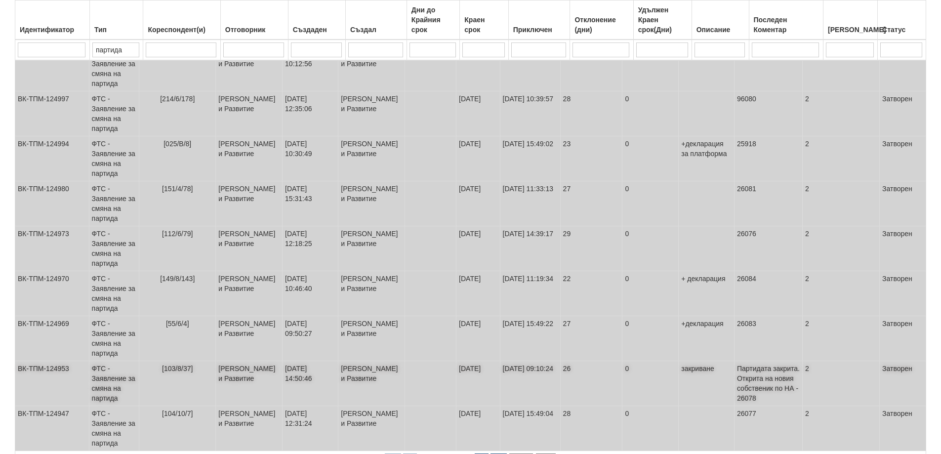
scroll to position [1608, 0]
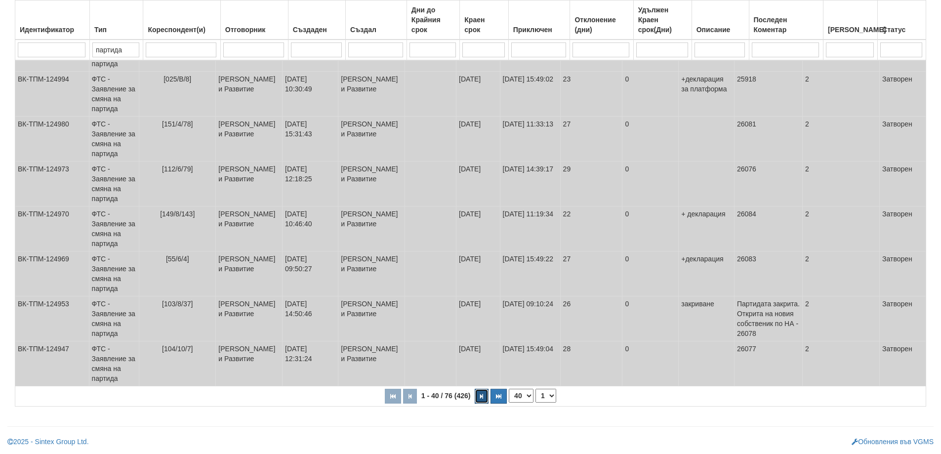
click at [482, 395] on icon "button" at bounding box center [481, 396] width 3 height 5
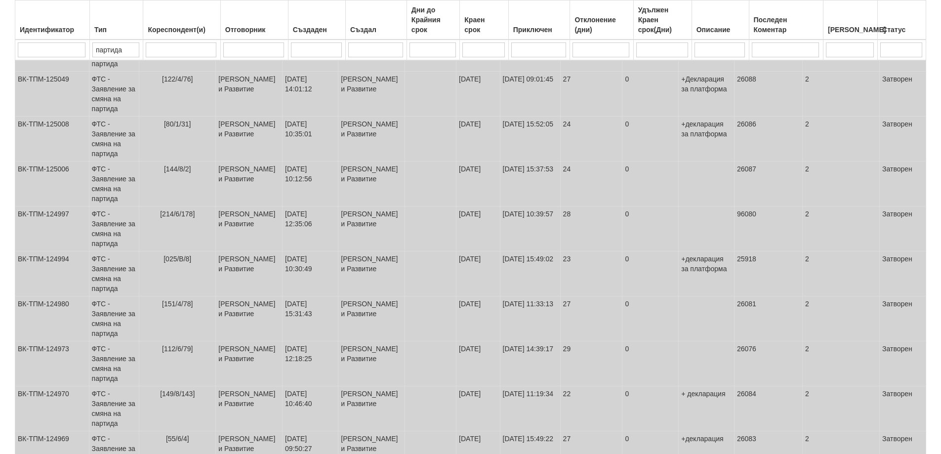
select select "2"
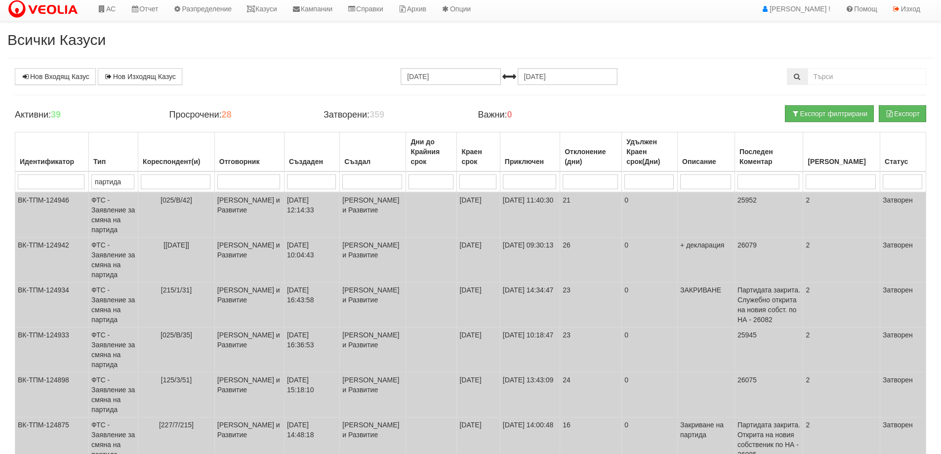
scroll to position [0, 0]
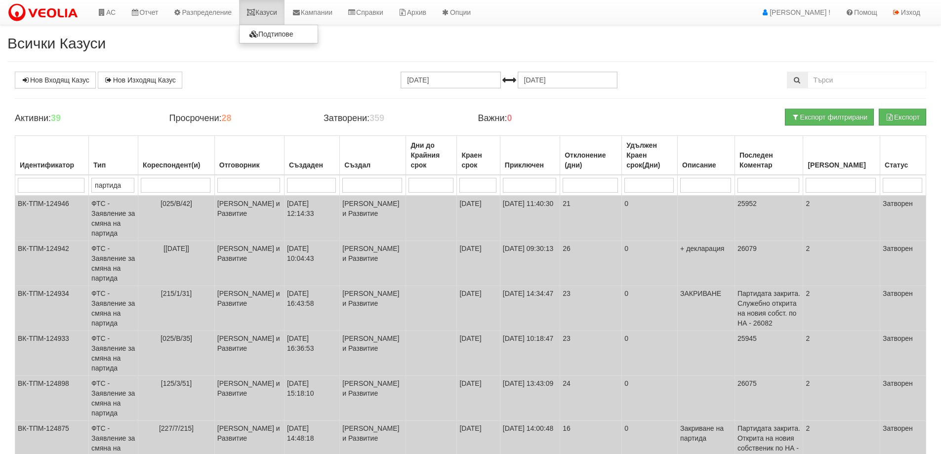
click at [275, 10] on link "Казуси" at bounding box center [261, 12] width 45 height 25
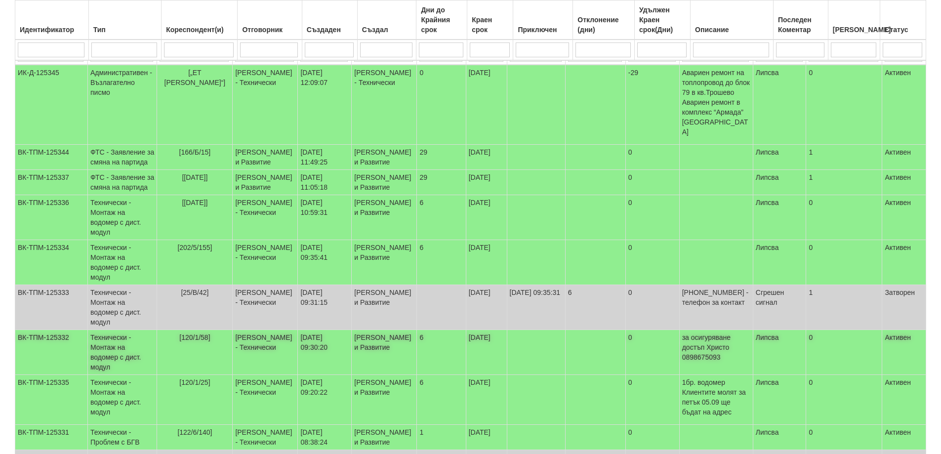
scroll to position [148, 0]
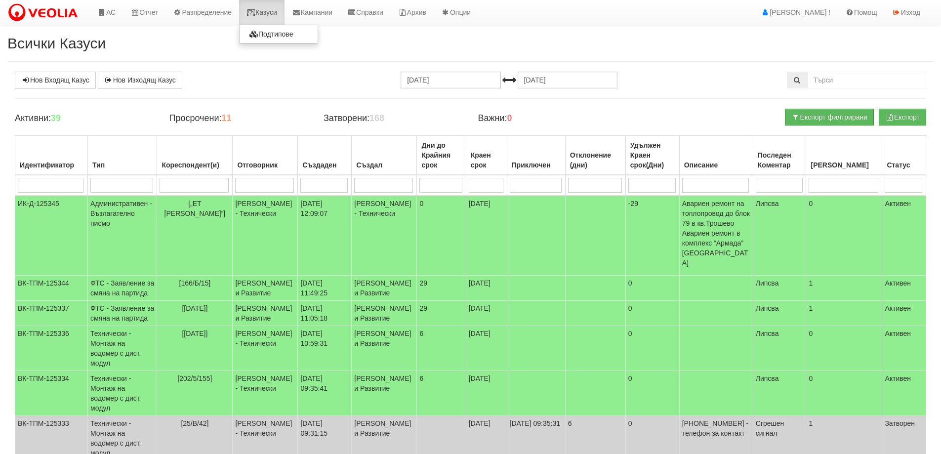
click at [274, 13] on link "Казуси" at bounding box center [261, 12] width 45 height 25
click at [271, 11] on link "Казуси" at bounding box center [261, 12] width 45 height 25
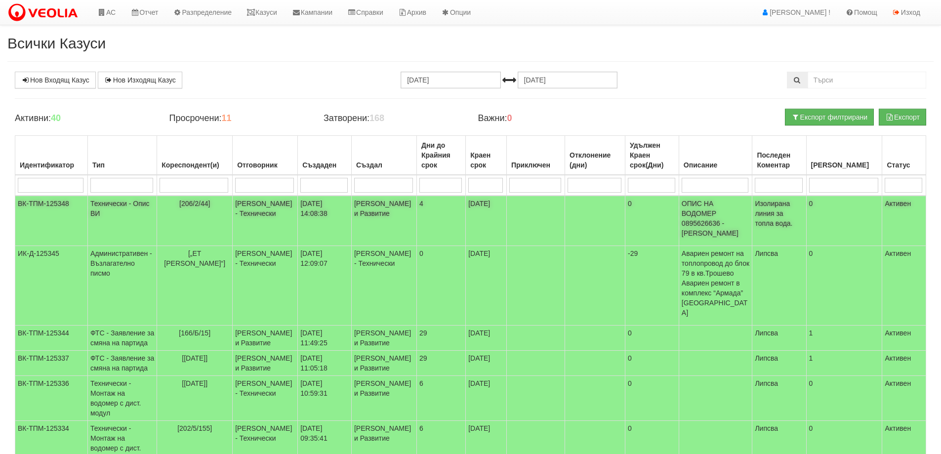
click at [137, 203] on td "Технически - Опис ВИ" at bounding box center [121, 221] width 69 height 50
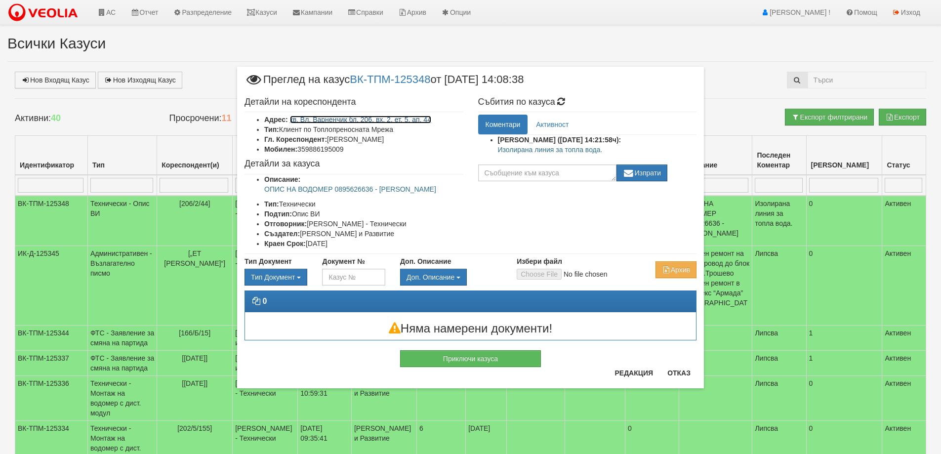
click at [377, 120] on link "кв. Вл. Варненчик бл. 206, вх. 2, ет. 5, ап. 44" at bounding box center [360, 120] width 141 height 8
click at [673, 374] on button "Отказ" at bounding box center [678, 373] width 35 height 16
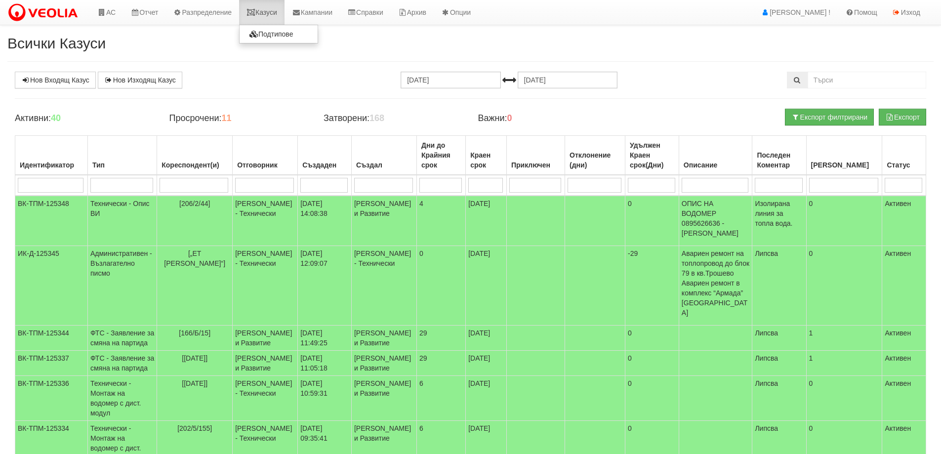
click at [274, 11] on link "Казуси" at bounding box center [261, 12] width 45 height 25
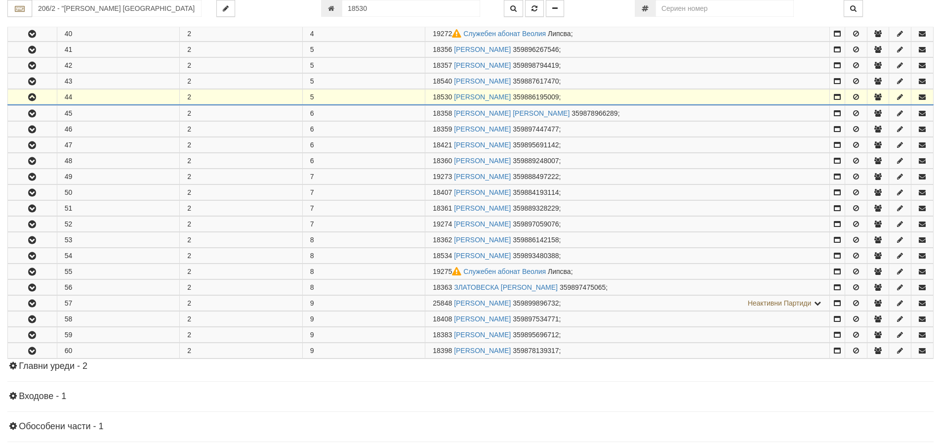
scroll to position [432, 0]
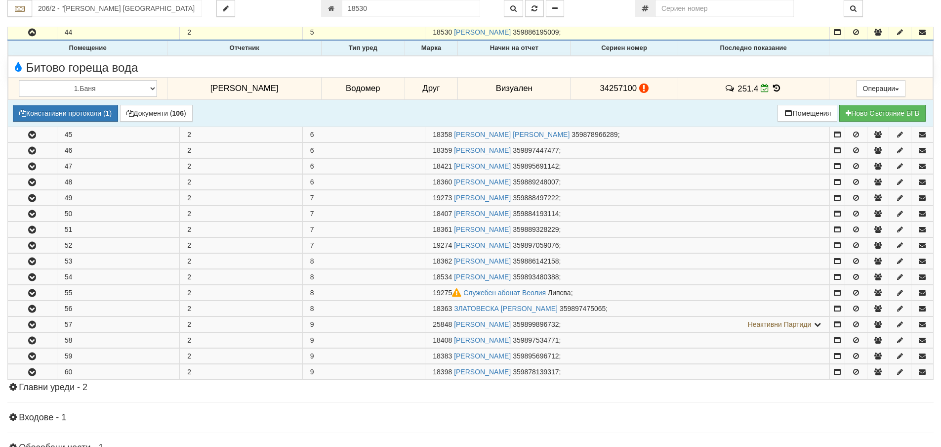
click at [772, 86] on icon at bounding box center [777, 88] width 11 height 8
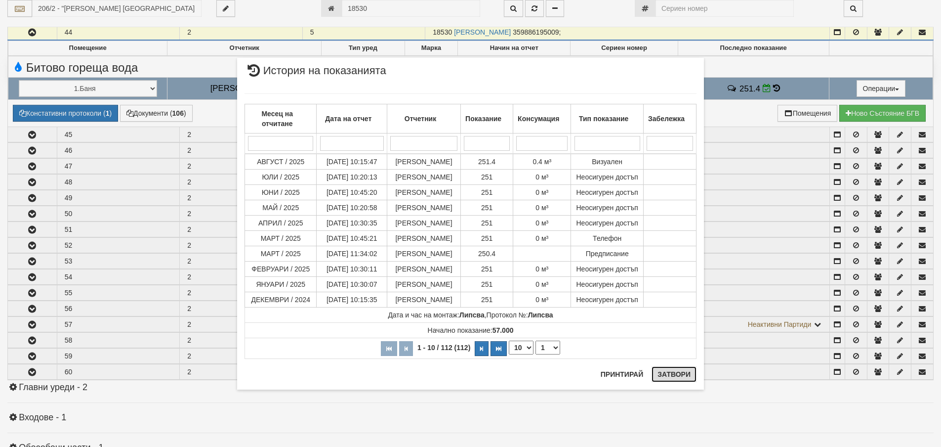
click at [675, 372] on button "Затвори" at bounding box center [674, 374] width 45 height 16
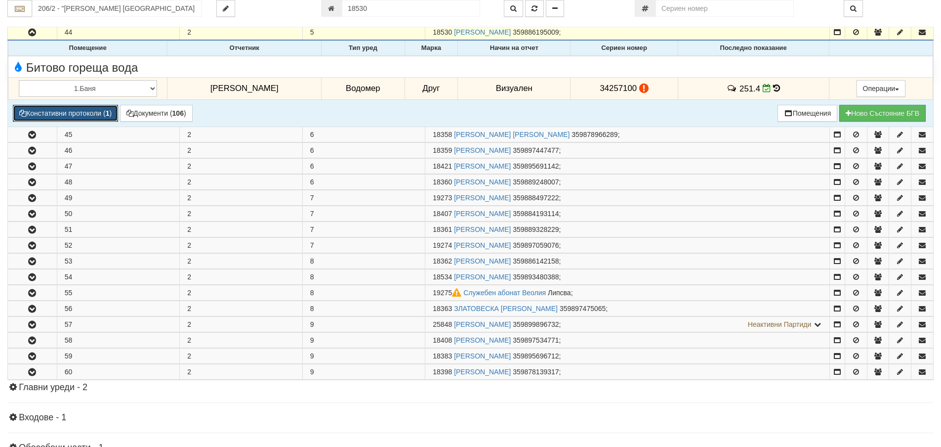
click at [50, 114] on button "Констативни протоколи ( 1 )" at bounding box center [65, 113] width 105 height 17
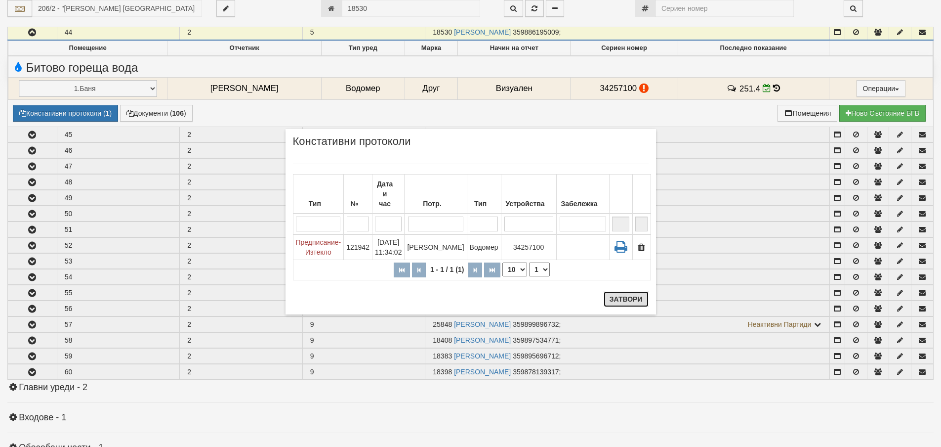
click at [627, 296] on button "Затвори" at bounding box center [626, 299] width 45 height 16
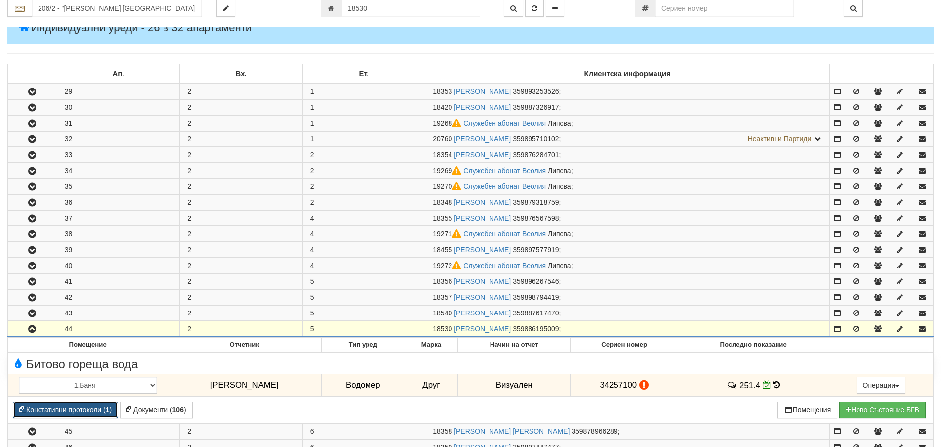
scroll to position [0, 0]
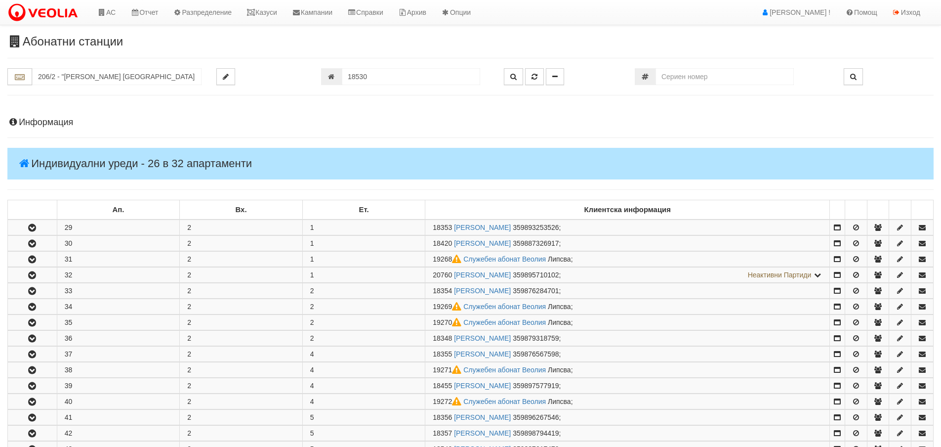
click at [50, 120] on h4 "Информация" at bounding box center [470, 123] width 926 height 10
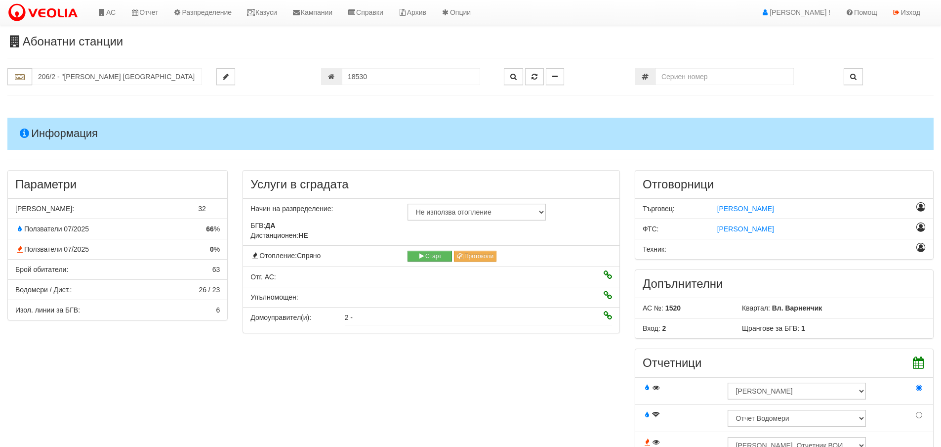
click at [61, 133] on h4 "Информация" at bounding box center [470, 134] width 926 height 32
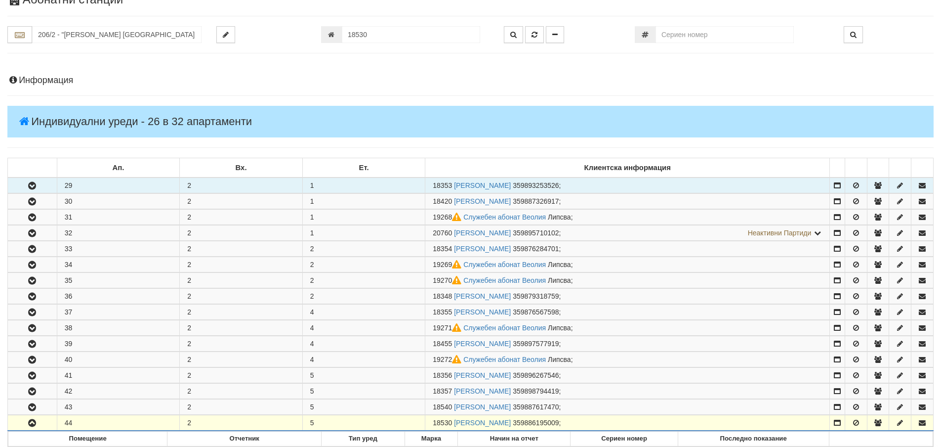
scroll to position [99, 0]
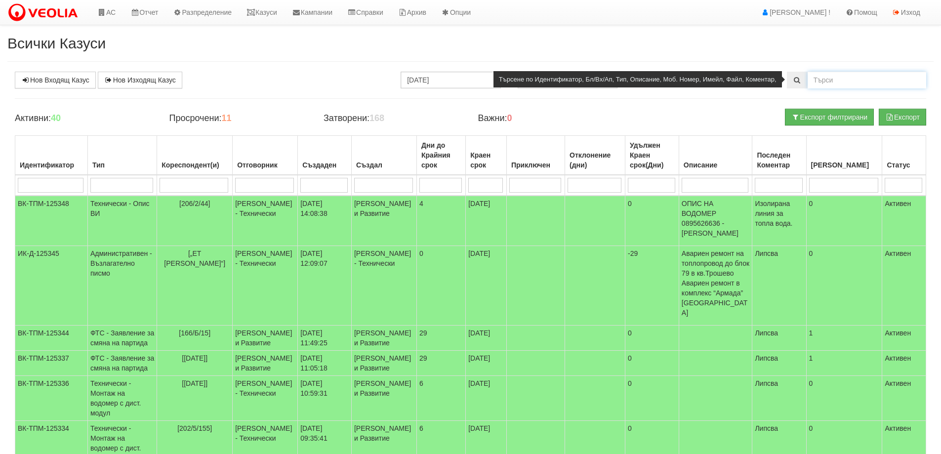
click at [821, 76] on input "text" at bounding box center [867, 80] width 119 height 17
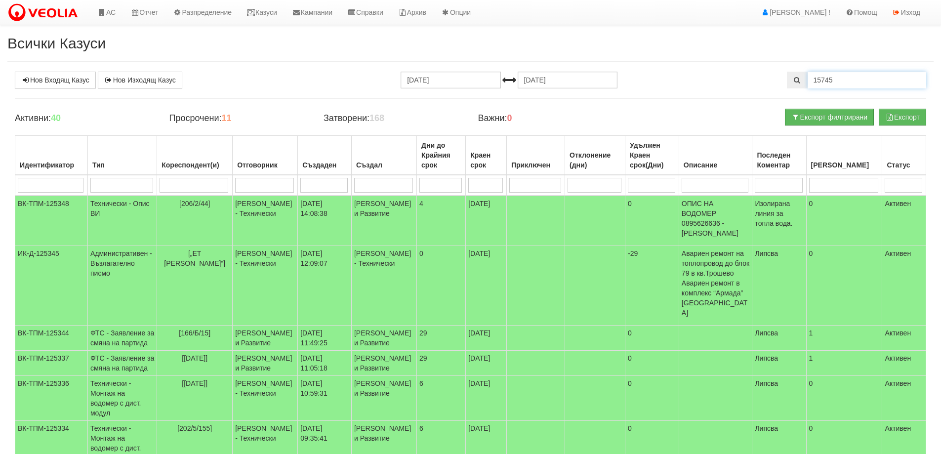
type input "15745"
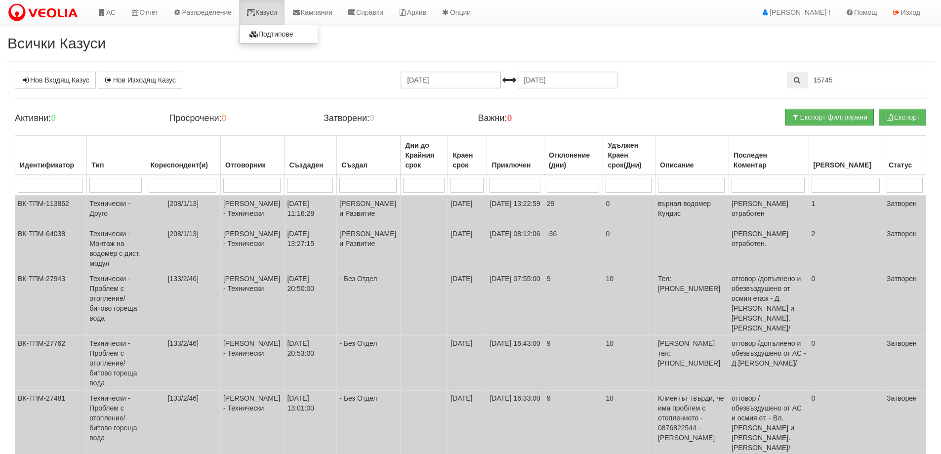
click at [270, 15] on link "Казуси" at bounding box center [261, 12] width 45 height 25
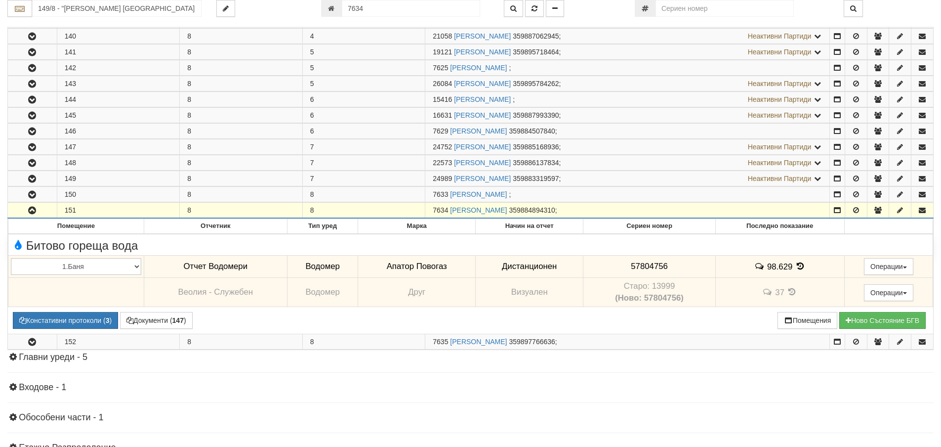
scroll to position [360, 0]
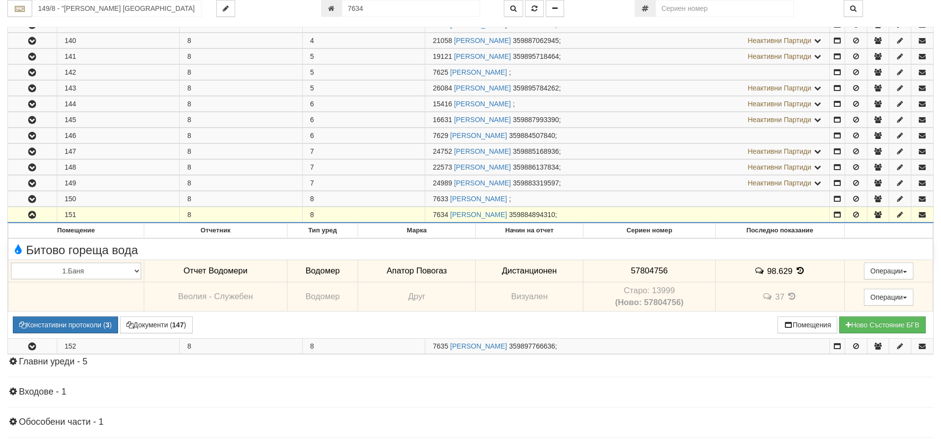
drag, startPoint x: 365, startPoint y: 7, endPoint x: 347, endPoint y: 9, distance: 18.4
click at [347, 9] on input "7634" at bounding box center [411, 8] width 138 height 17
type input "16045"
type input "112/5,6 - "[PERSON_NAME] [GEOGRAPHIC_DATA] " ЕАД"
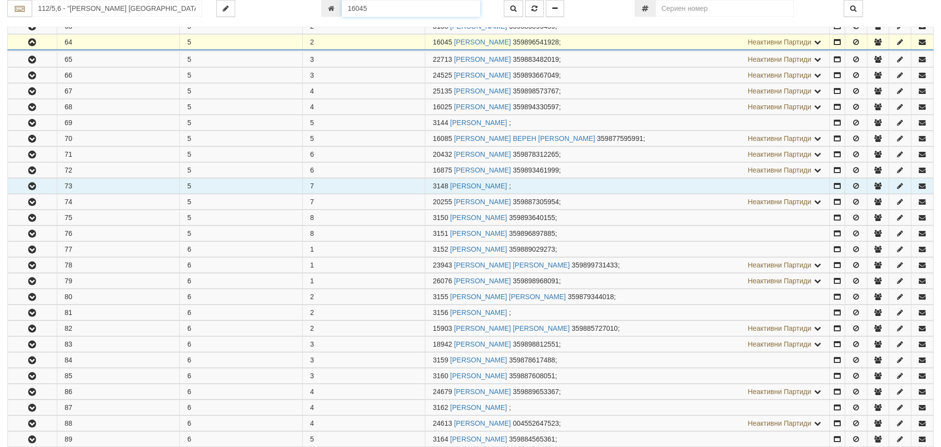
scroll to position [243, 0]
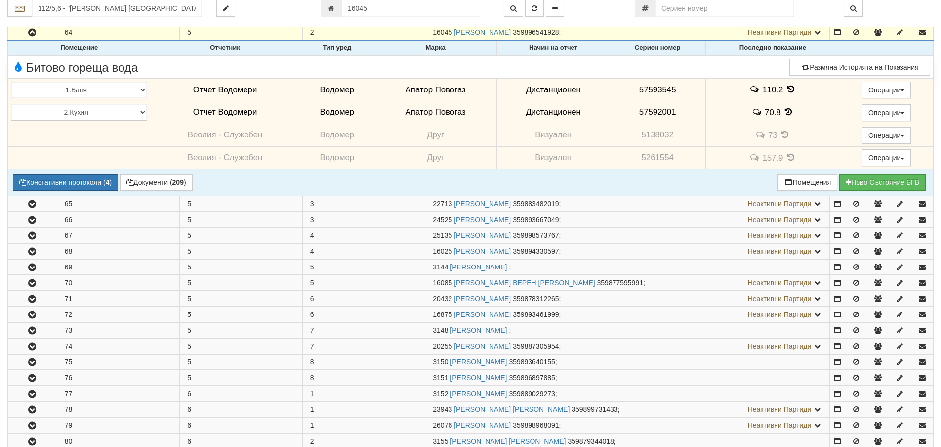
click at [787, 87] on icon at bounding box center [790, 89] width 11 height 8
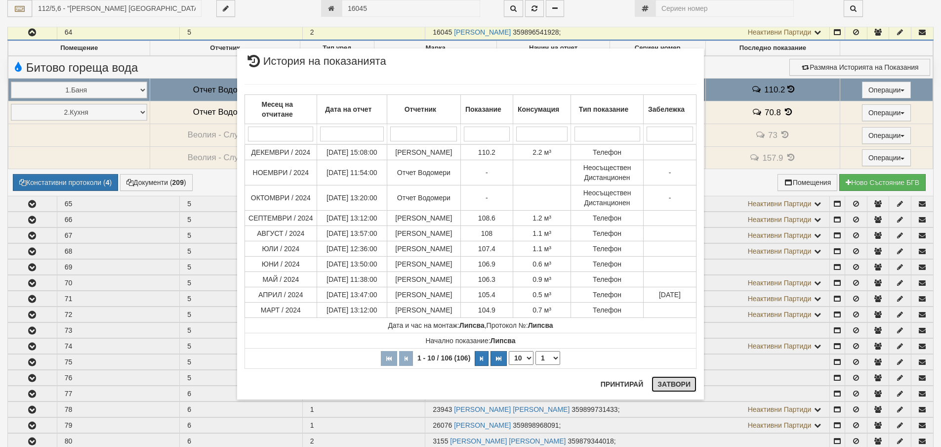
click at [680, 384] on button "Затвори" at bounding box center [674, 384] width 45 height 16
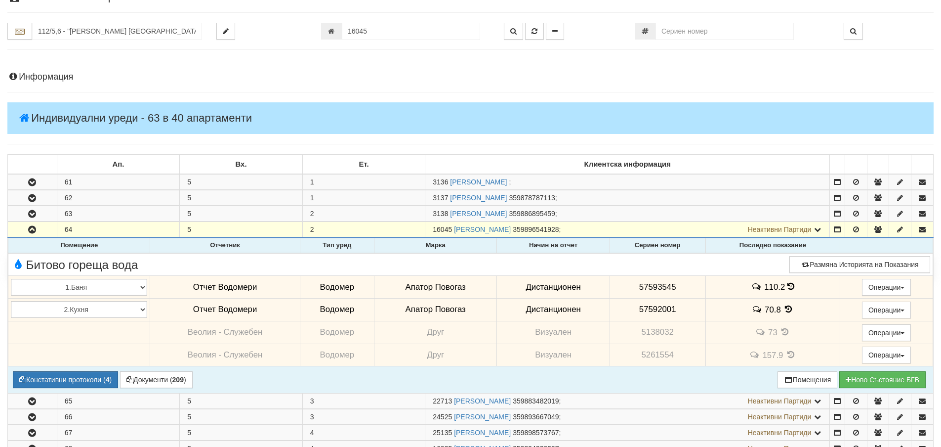
scroll to position [45, 0]
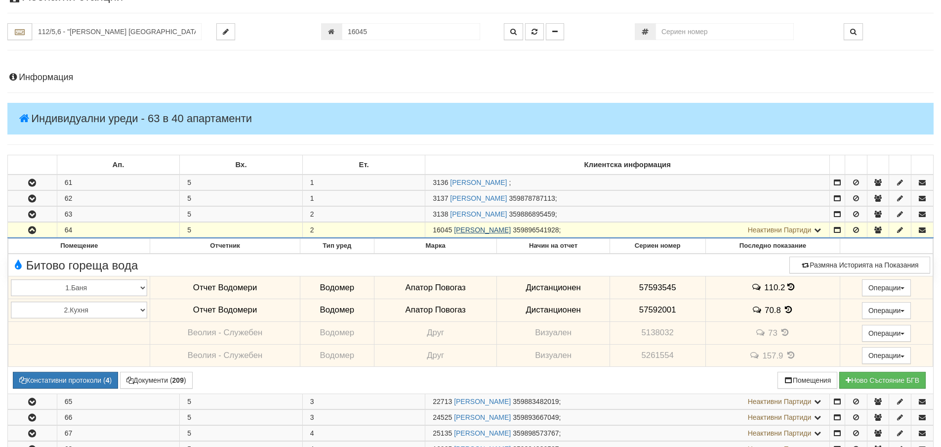
click at [511, 230] on link "[PERSON_NAME]" at bounding box center [482, 230] width 57 height 8
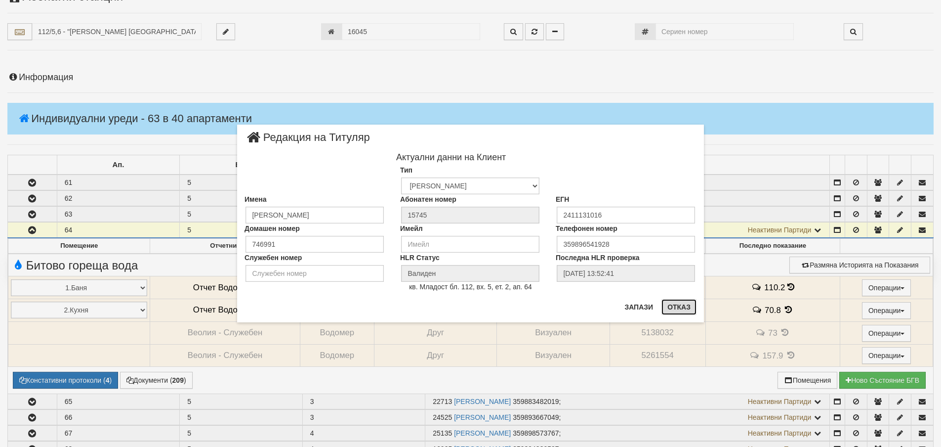
click at [682, 306] on button "Отказ" at bounding box center [678, 307] width 35 height 16
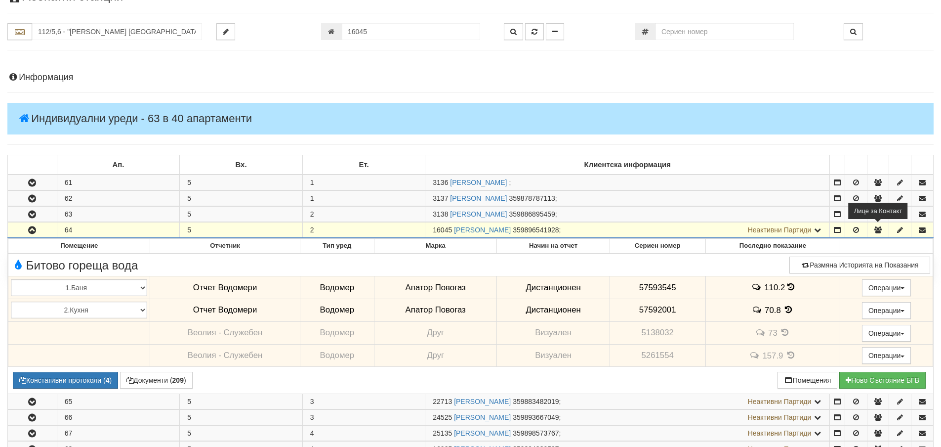
click at [878, 229] on icon "button" at bounding box center [877, 229] width 9 height 7
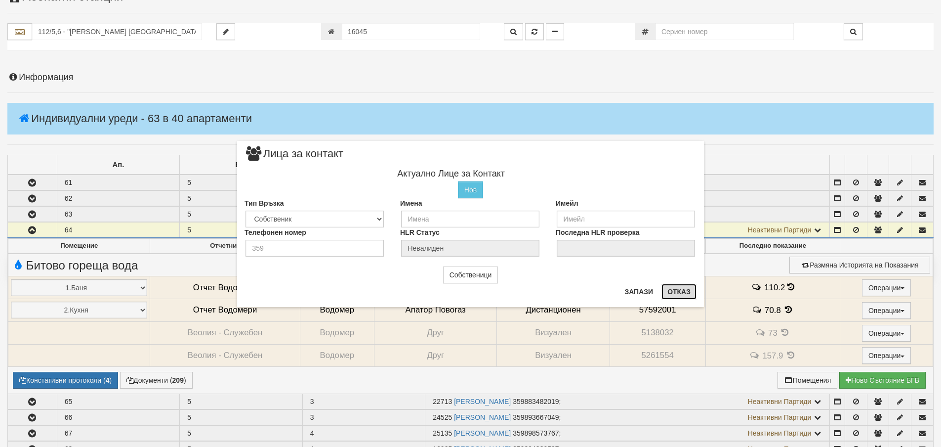
click at [675, 291] on button "Отказ" at bounding box center [678, 292] width 35 height 16
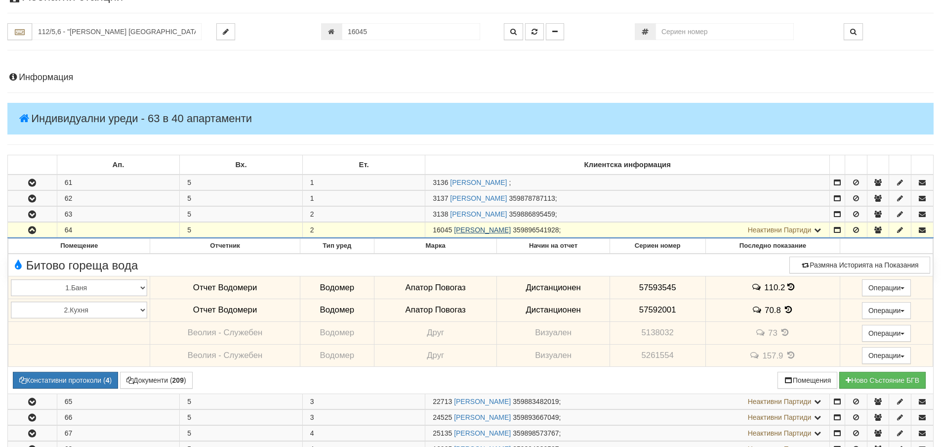
click at [511, 229] on link "[PERSON_NAME]" at bounding box center [482, 230] width 57 height 8
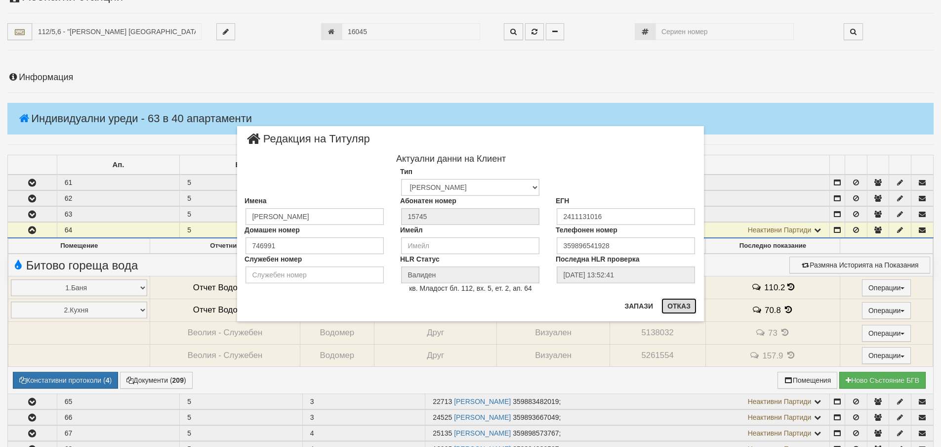
click at [675, 305] on button "Отказ" at bounding box center [678, 306] width 35 height 16
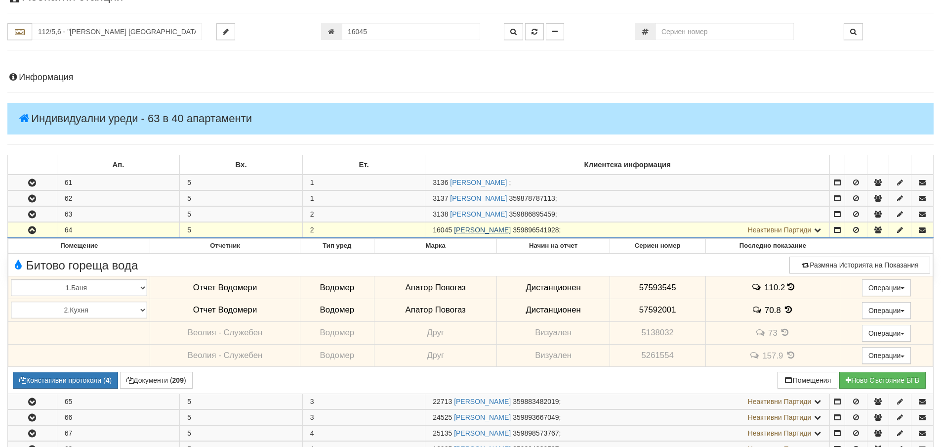
click at [511, 230] on link "[PERSON_NAME]" at bounding box center [482, 230] width 57 height 8
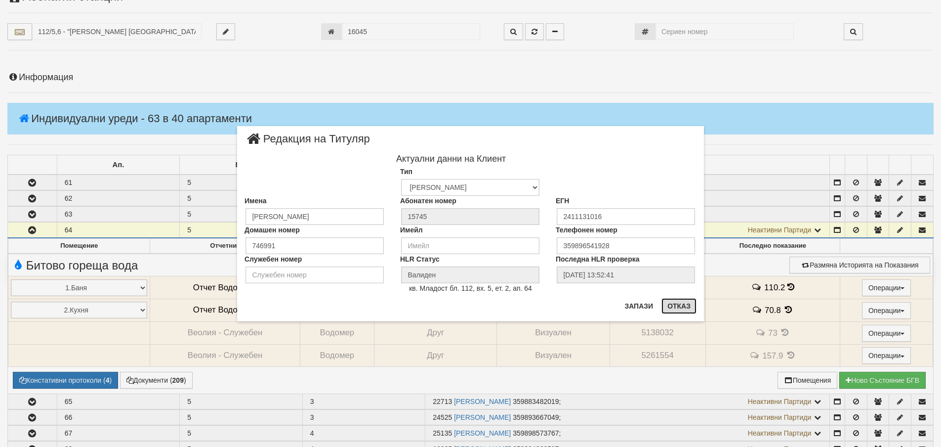
click at [683, 304] on button "Отказ" at bounding box center [678, 306] width 35 height 16
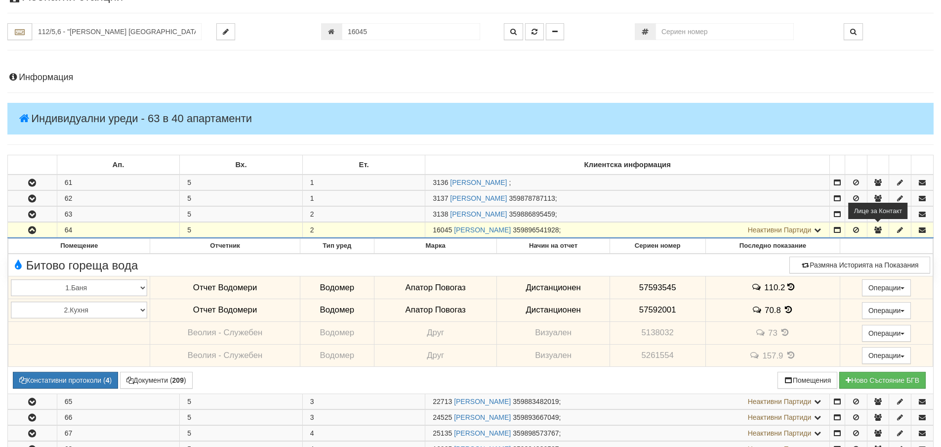
click at [875, 227] on icon "button" at bounding box center [877, 229] width 9 height 7
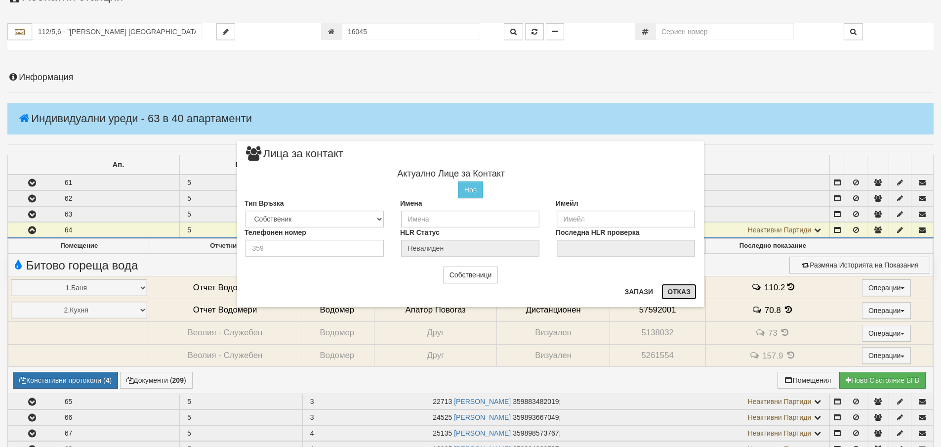
click at [684, 291] on button "Отказ" at bounding box center [678, 292] width 35 height 16
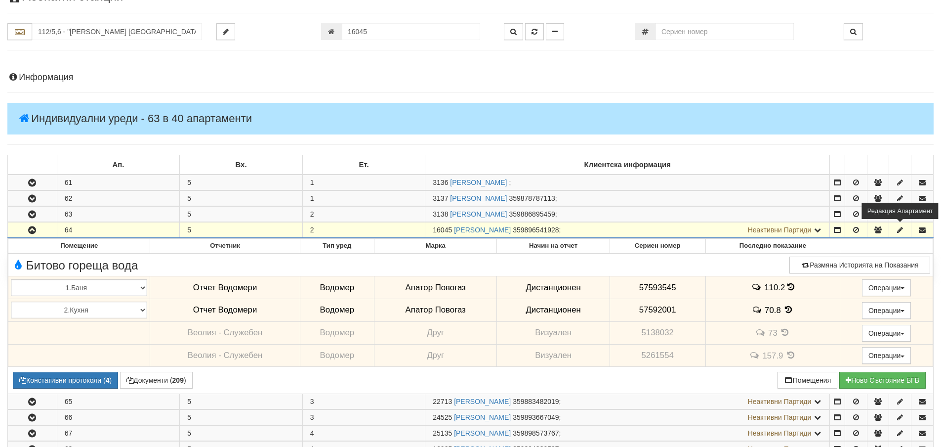
click at [902, 228] on icon "button" at bounding box center [900, 229] width 9 height 7
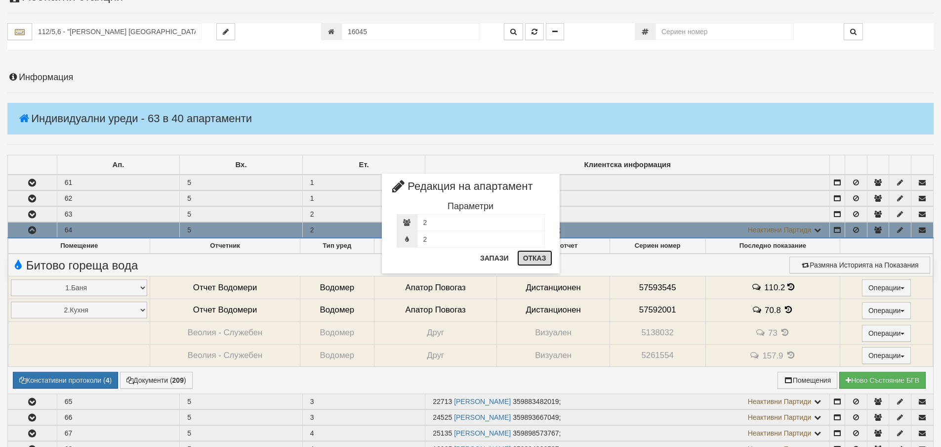
click at [537, 258] on button "Отказ" at bounding box center [534, 258] width 35 height 16
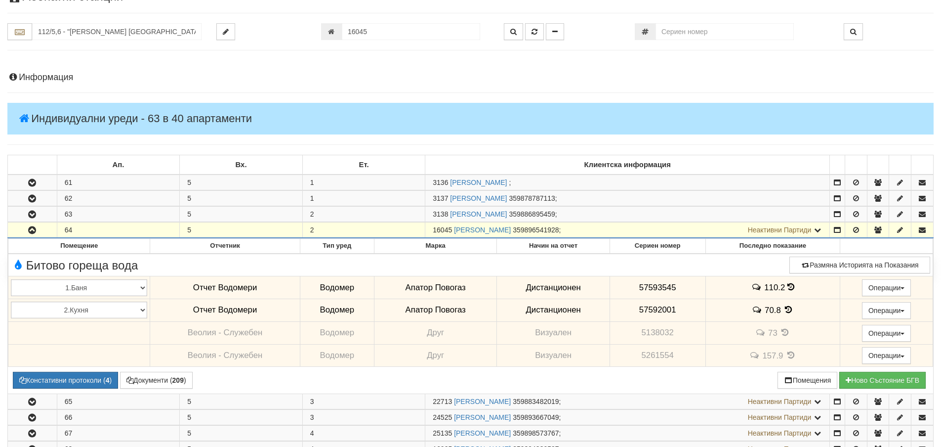
click at [876, 33] on div at bounding box center [888, 31] width 105 height 17
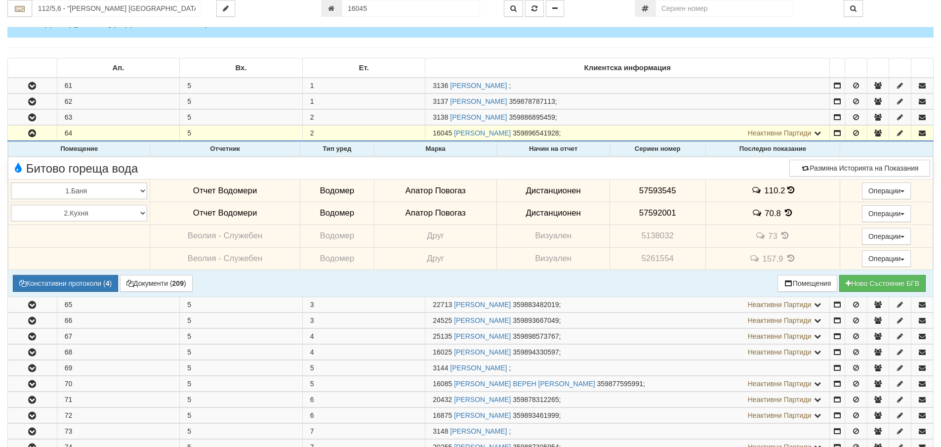
scroll to position [148, 0]
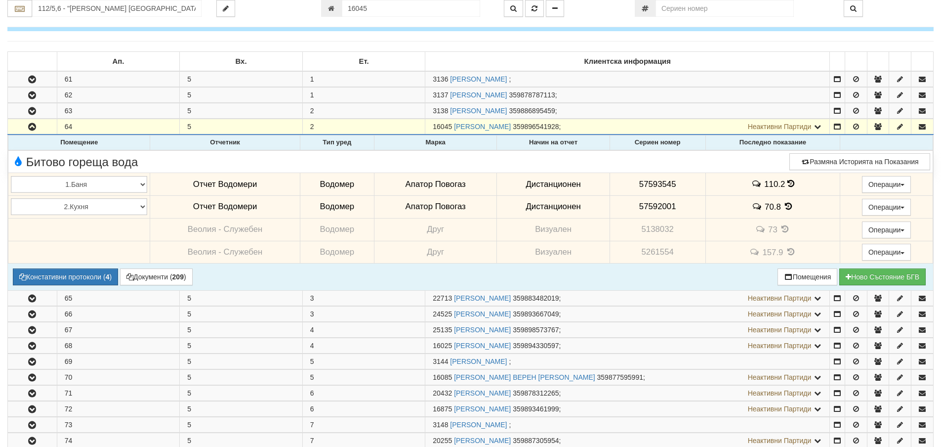
click at [785, 206] on icon at bounding box center [788, 206] width 11 height 8
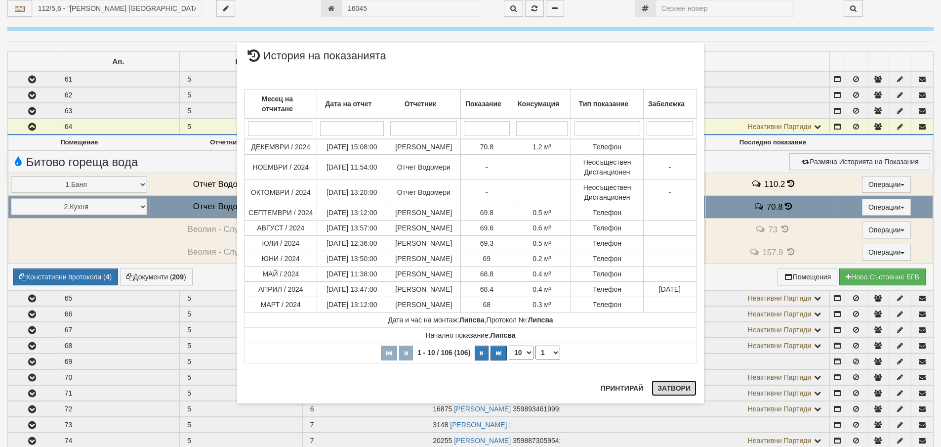
click at [678, 388] on button "Затвори" at bounding box center [674, 388] width 45 height 16
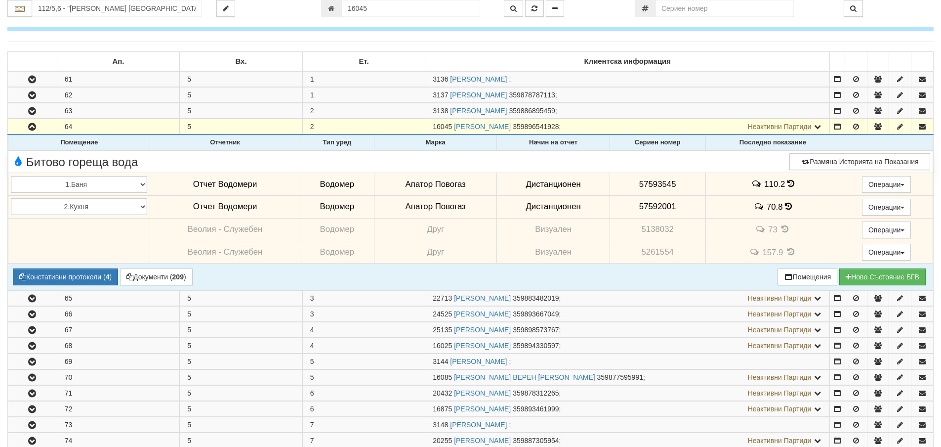
click at [788, 182] on icon at bounding box center [790, 183] width 7 height 8
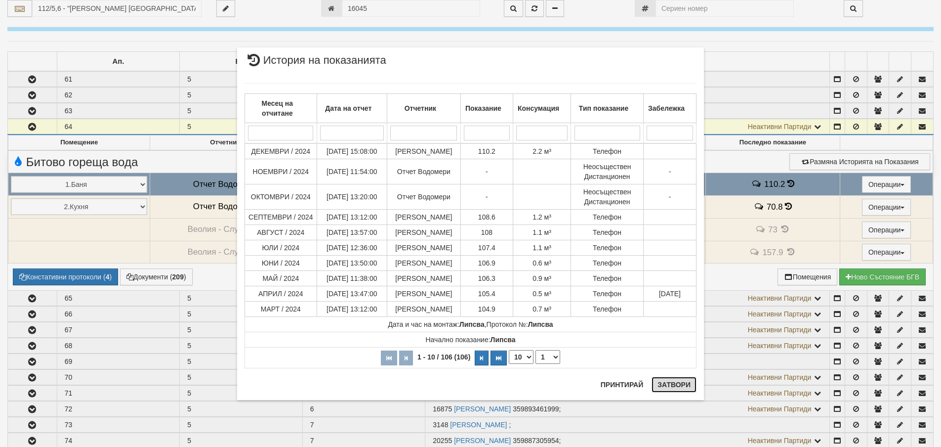
click at [674, 384] on button "Затвори" at bounding box center [674, 384] width 45 height 16
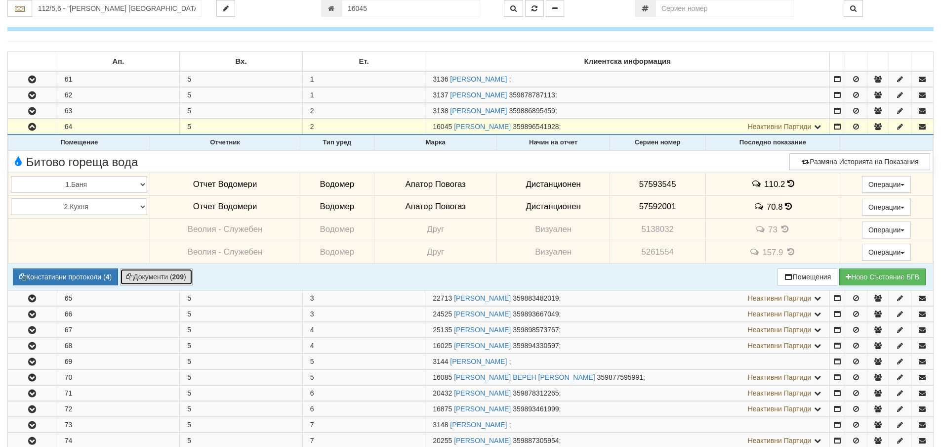
click at [151, 274] on button "Документи ( 209 )" at bounding box center [156, 276] width 73 height 17
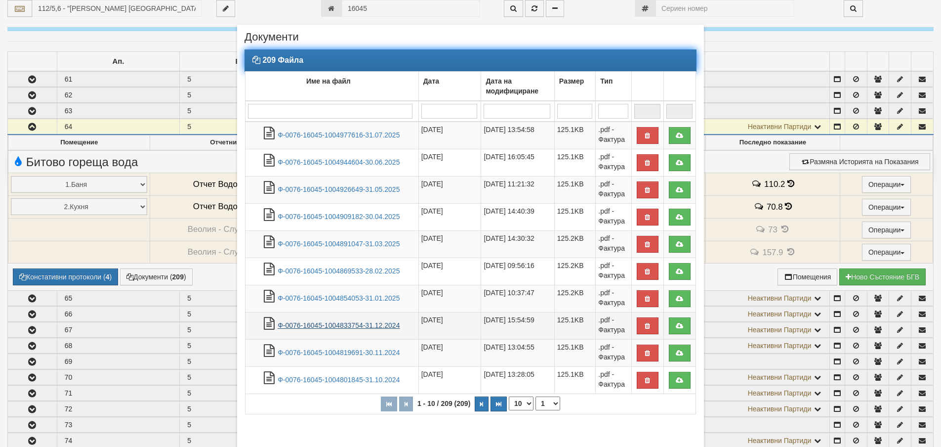
click at [349, 324] on link "Ф-0076-16045-1004833754-31.12.2024" at bounding box center [339, 325] width 122 height 8
click at [339, 299] on link "Ф-0076-16045-1004854053-31.01.2025" at bounding box center [339, 298] width 122 height 8
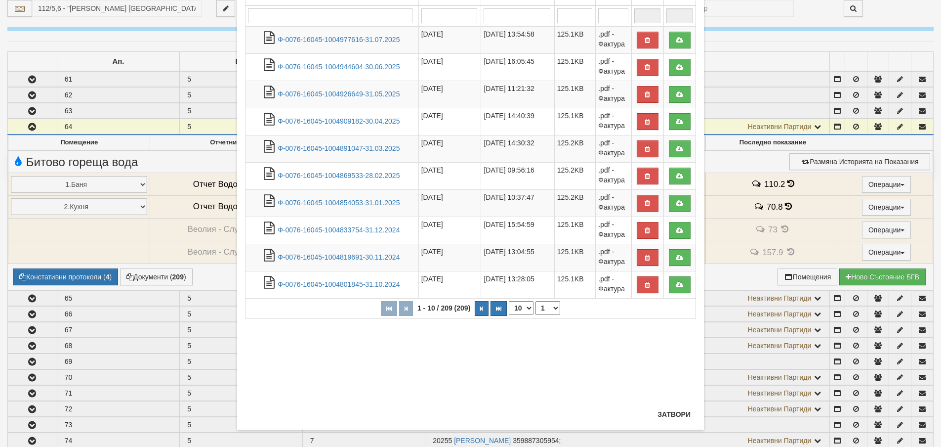
scroll to position [103, 0]
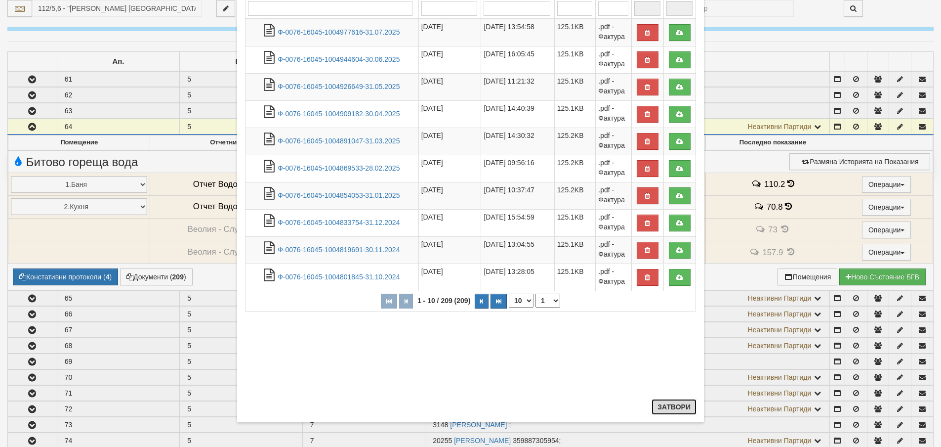
click at [668, 406] on button "Затвори" at bounding box center [674, 407] width 45 height 16
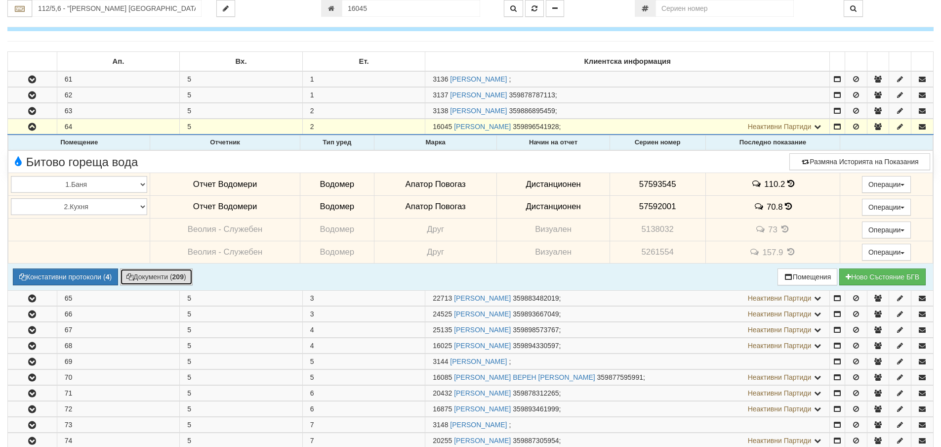
click at [156, 276] on button "Документи ( 209 )" at bounding box center [156, 276] width 73 height 17
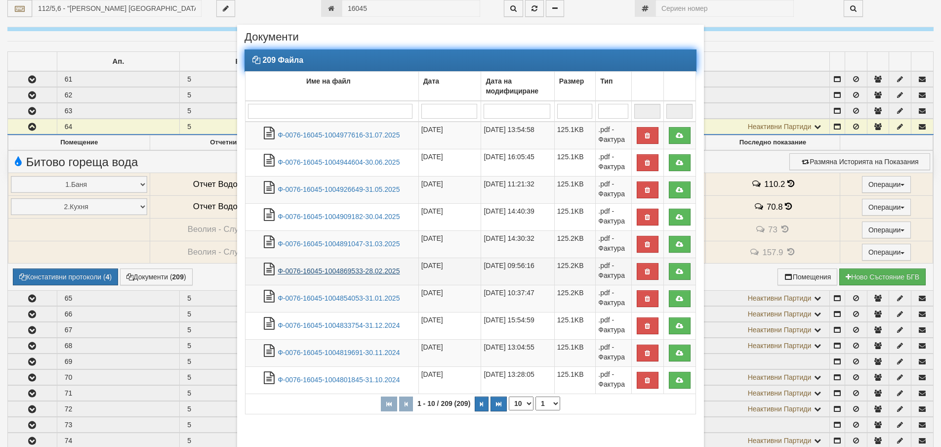
click at [358, 271] on link "Ф-0076-16045-1004869533-28.02.2025" at bounding box center [339, 271] width 122 height 8
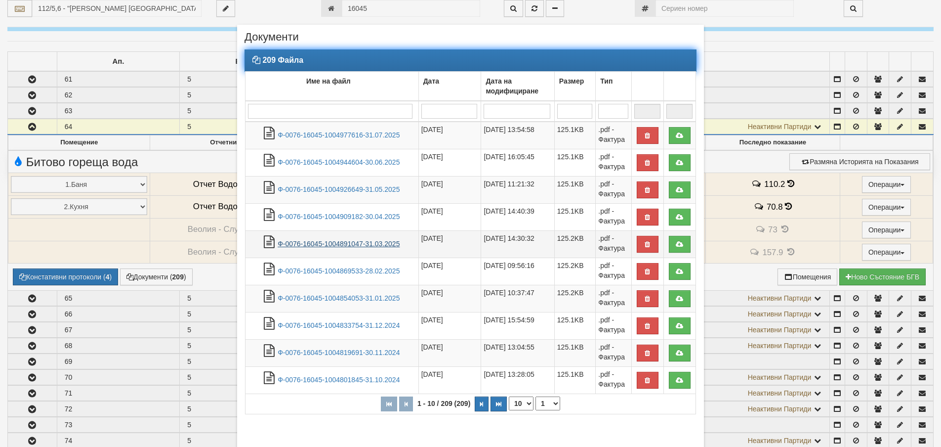
click at [325, 243] on link "Ф-0076-16045-1004891047-31.03.2025" at bounding box center [339, 244] width 122 height 8
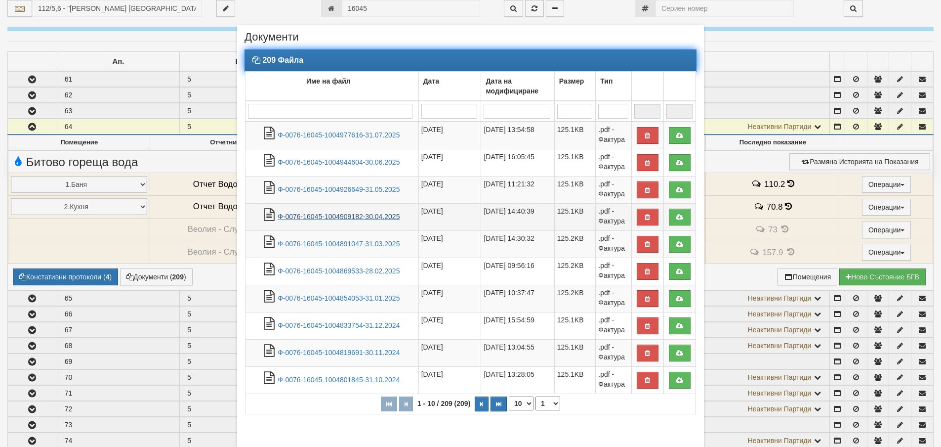
click at [336, 217] on link "Ф-0076-16045-1004909182-30.04.2025" at bounding box center [339, 216] width 122 height 8
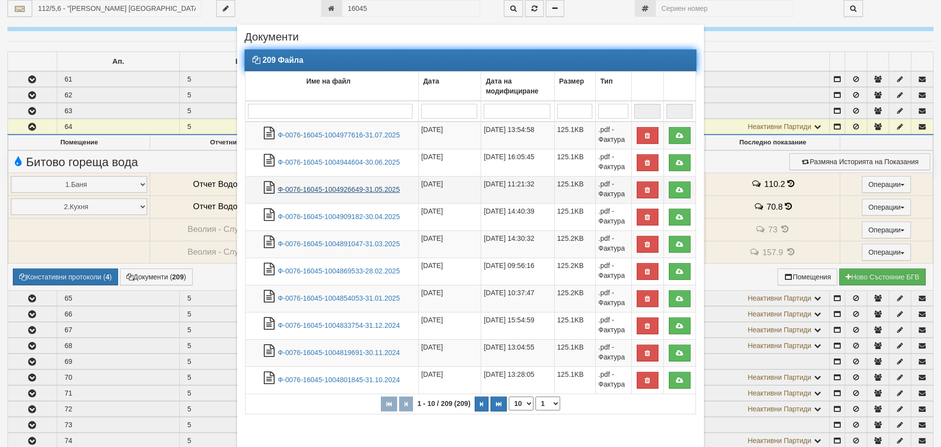
click at [346, 192] on link "Ф-0076-16045-1004926649-31.05.2025" at bounding box center [339, 189] width 122 height 8
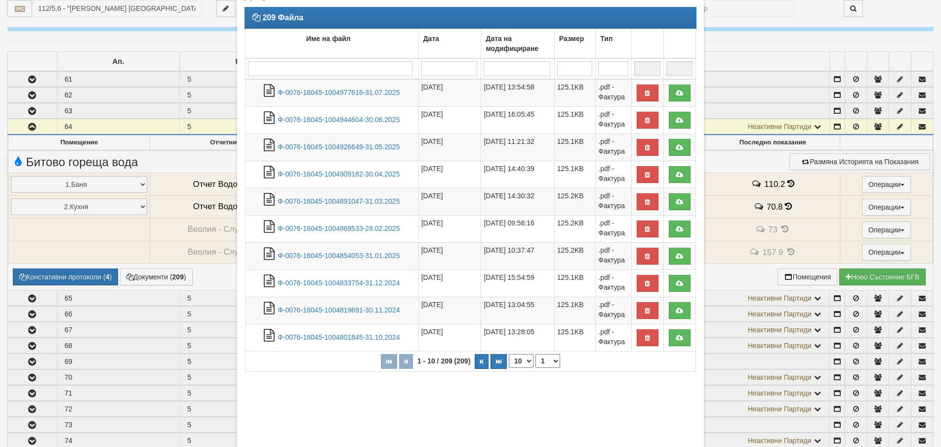
scroll to position [99, 0]
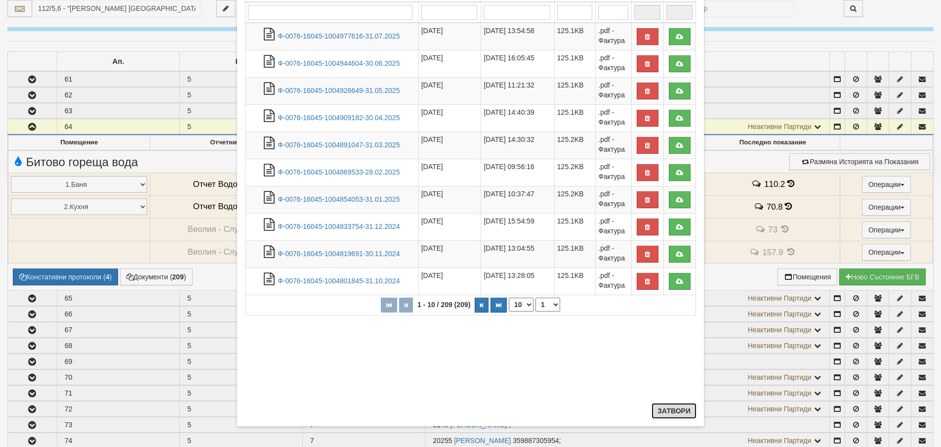
click at [663, 413] on button "Затвори" at bounding box center [674, 411] width 45 height 16
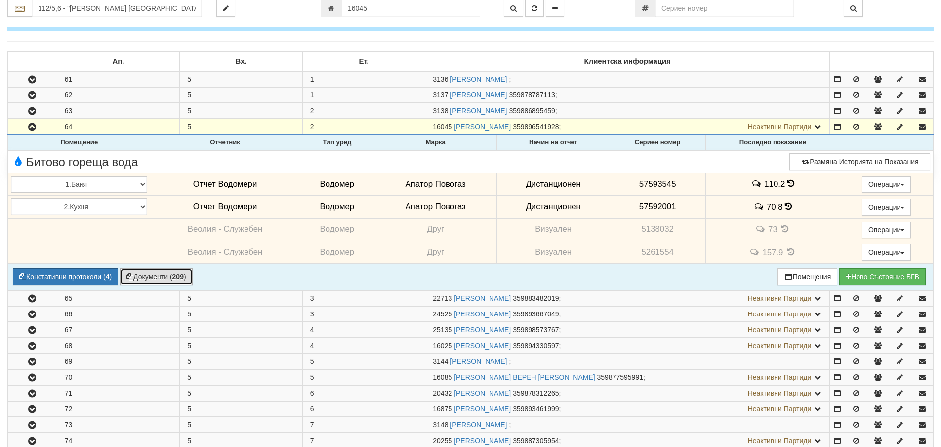
click at [153, 275] on button "Документи ( 209 )" at bounding box center [156, 276] width 73 height 17
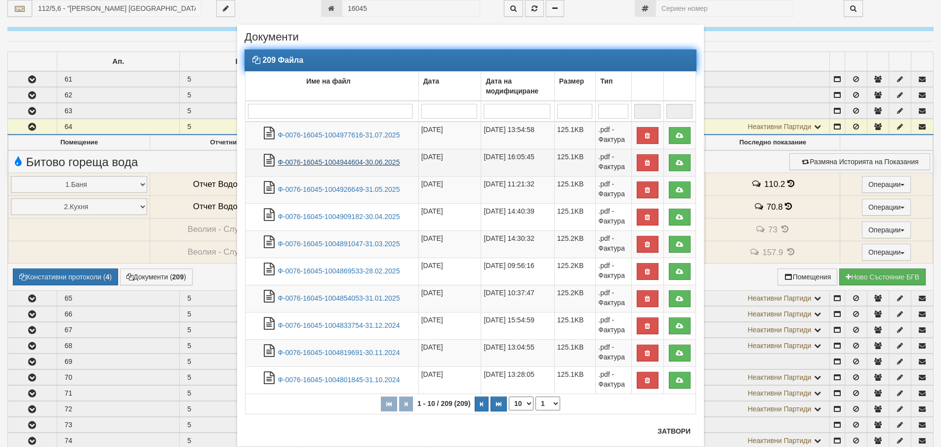
click at [374, 161] on link "Ф-0076-16045-1004944604-30.06.2025" at bounding box center [339, 162] width 122 height 8
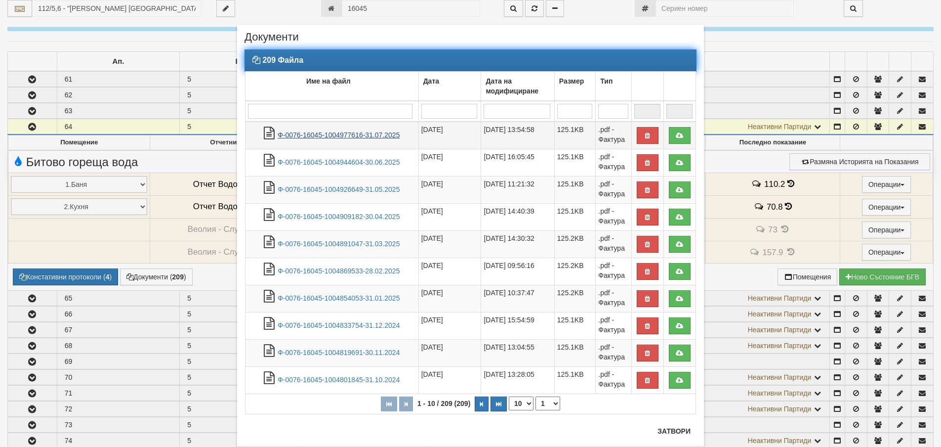
click at [369, 134] on link "Ф-0076-16045-1004977616-31.07.2025" at bounding box center [339, 135] width 122 height 8
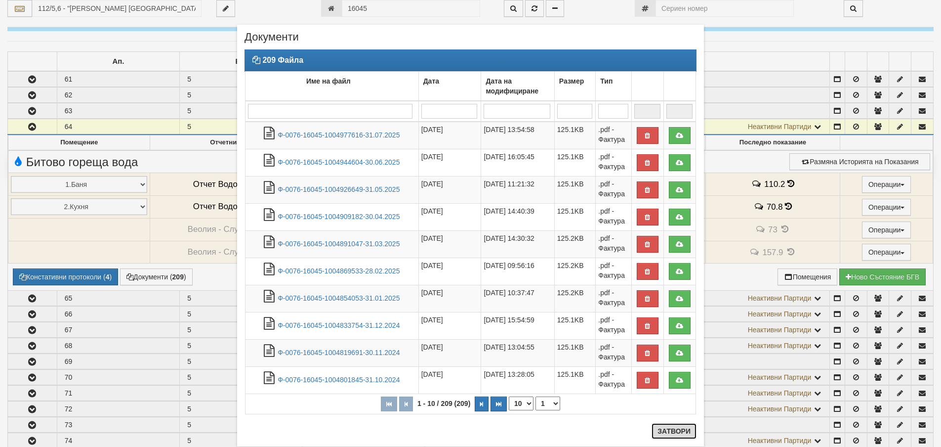
click at [674, 430] on button "Затвори" at bounding box center [674, 431] width 45 height 16
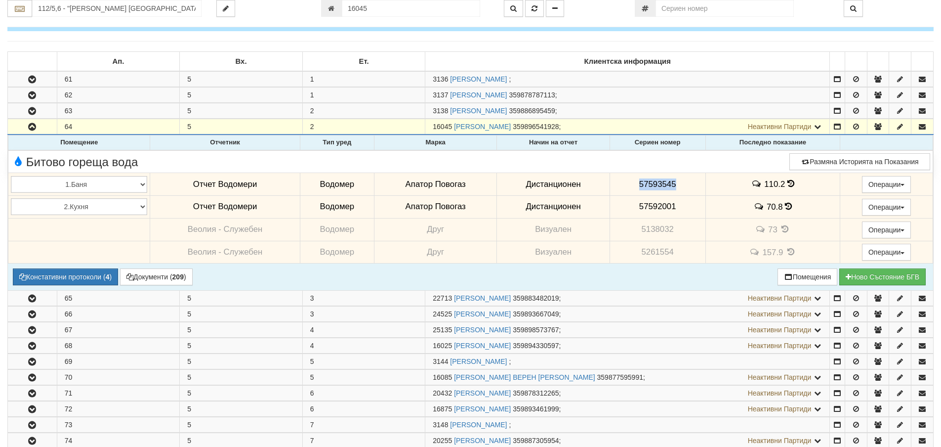
drag, startPoint x: 636, startPoint y: 184, endPoint x: 676, endPoint y: 187, distance: 40.1
click at [676, 187] on td "57593545" at bounding box center [658, 184] width 96 height 23
copy span "57593545"
drag, startPoint x: 633, startPoint y: 206, endPoint x: 676, endPoint y: 208, distance: 42.6
click at [676, 208] on td "57592001" at bounding box center [658, 206] width 96 height 23
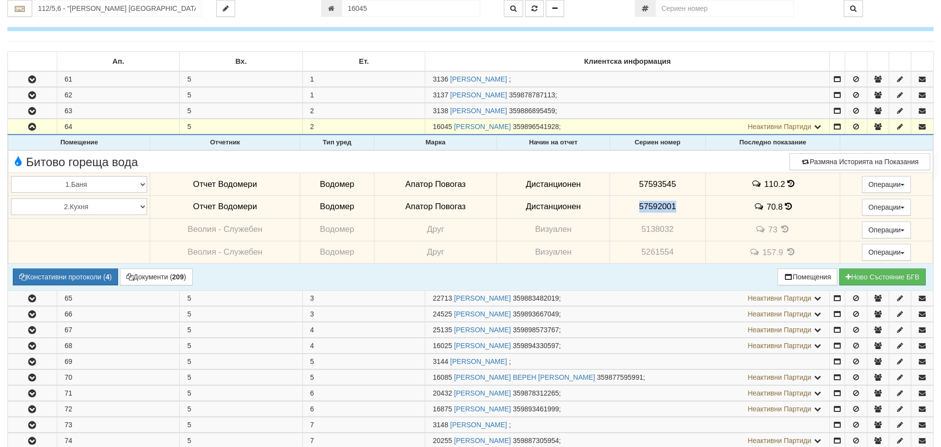
copy span "57592001"
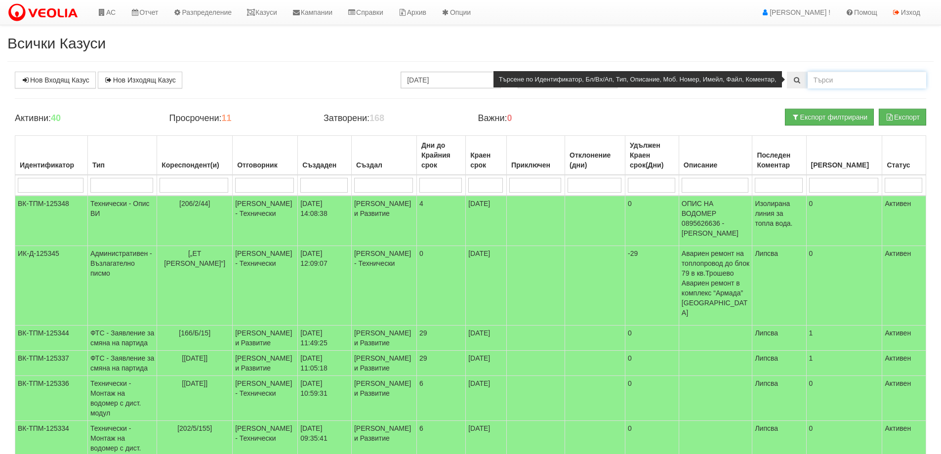
click at [823, 82] on input "text" at bounding box center [867, 80] width 119 height 17
type input "16045"
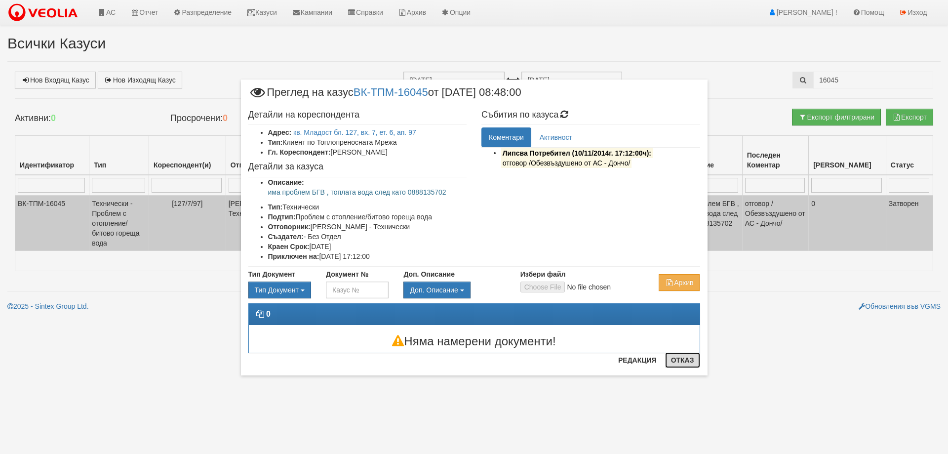
click at [682, 360] on button "Отказ" at bounding box center [682, 360] width 35 height 16
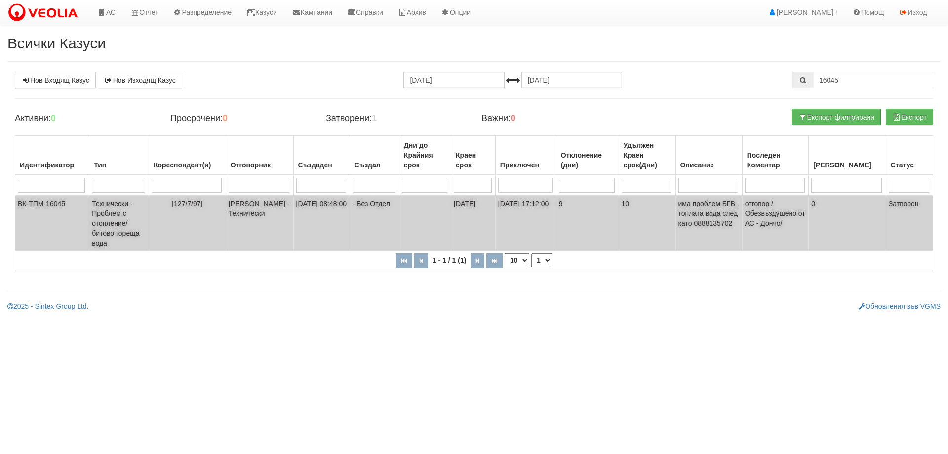
click at [104, 226] on td "Технически - Проблем с отопление/битово гореща вода" at bounding box center [119, 223] width 60 height 55
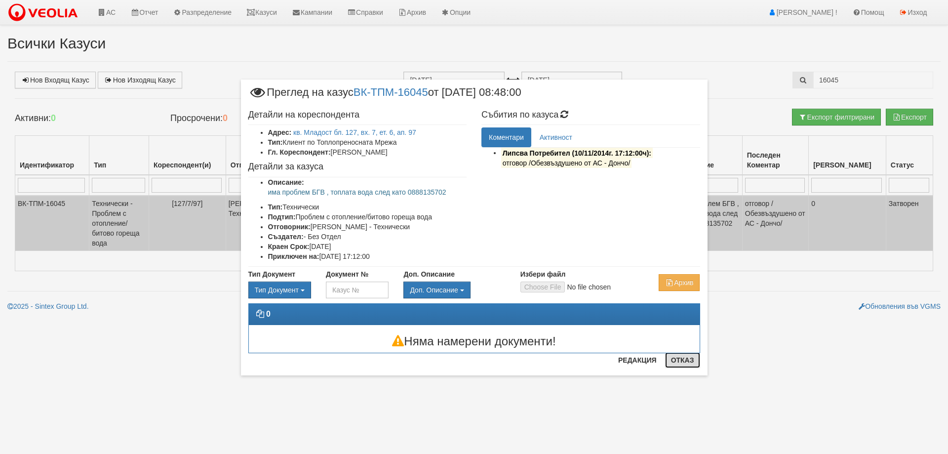
click at [682, 361] on button "Отказ" at bounding box center [682, 360] width 35 height 16
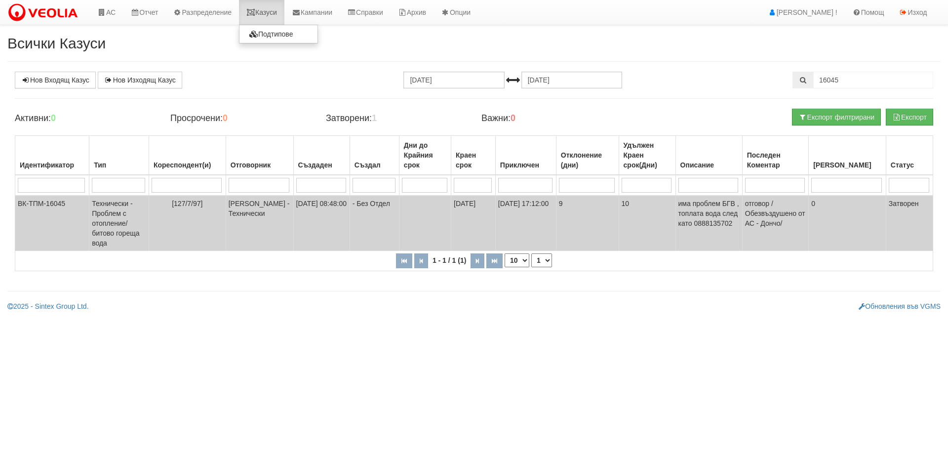
click at [272, 11] on link "Казуси" at bounding box center [261, 12] width 45 height 25
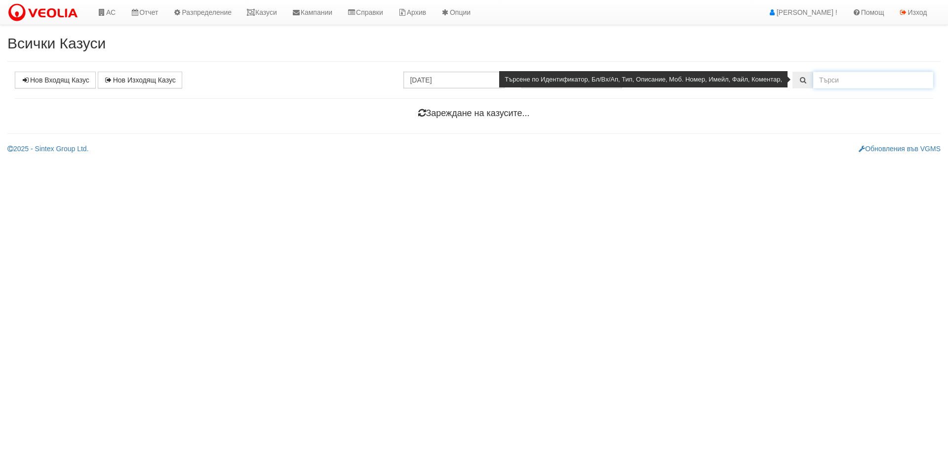
click at [854, 83] on input "text" at bounding box center [874, 80] width 120 height 17
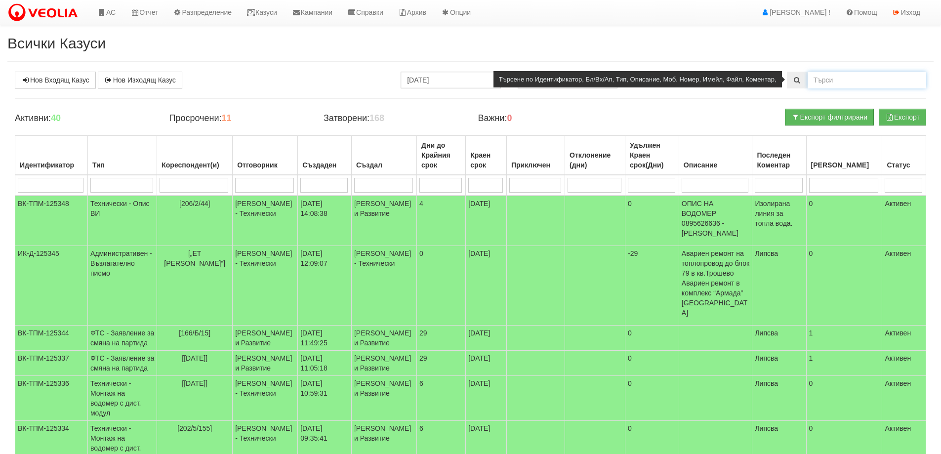
click at [818, 77] on input "text" at bounding box center [867, 80] width 119 height 17
type input "112/5/64"
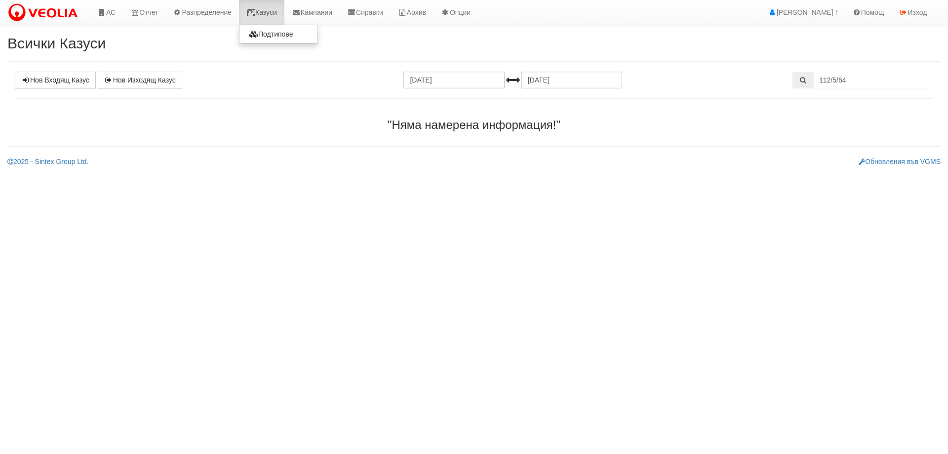
click at [255, 13] on icon at bounding box center [250, 12] width 9 height 7
